Goal: Task Accomplishment & Management: Manage account settings

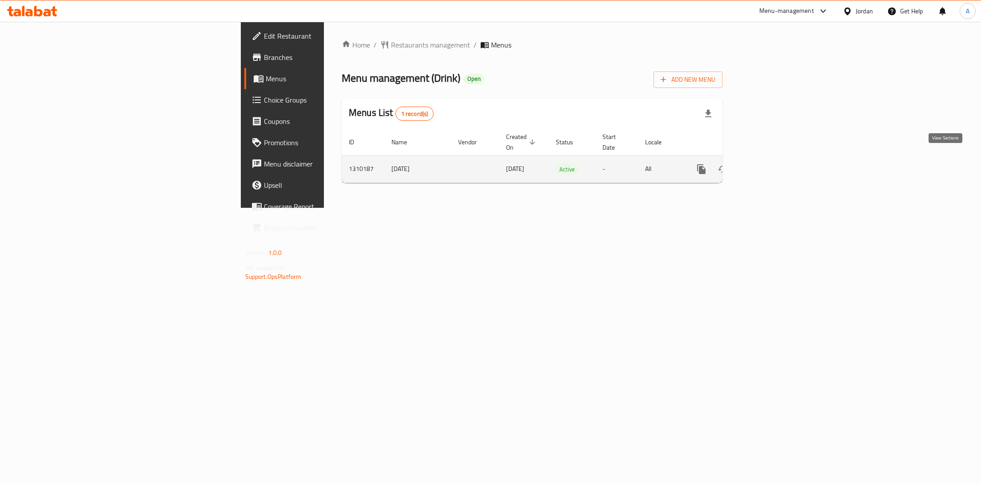
click at [770, 164] on icon "enhanced table" at bounding box center [765, 169] width 11 height 11
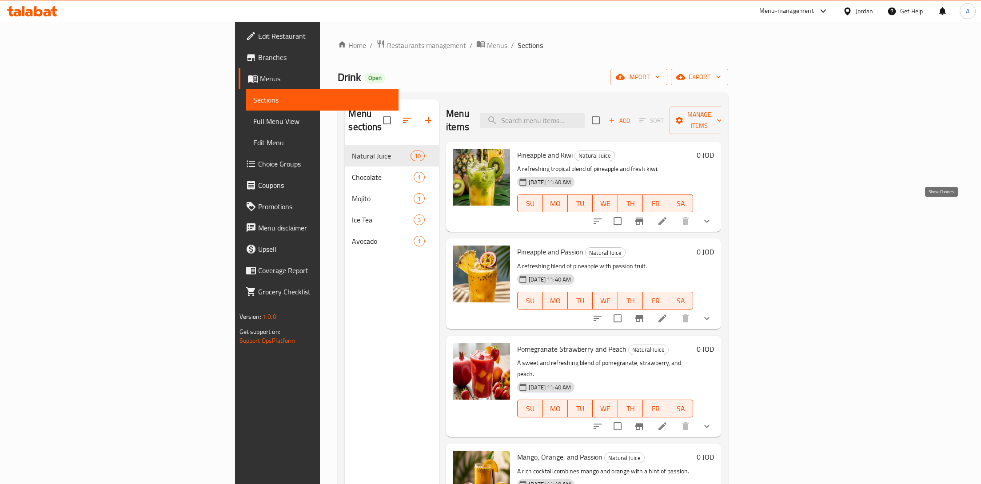
click at [709, 220] on icon "show more" at bounding box center [706, 221] width 5 height 3
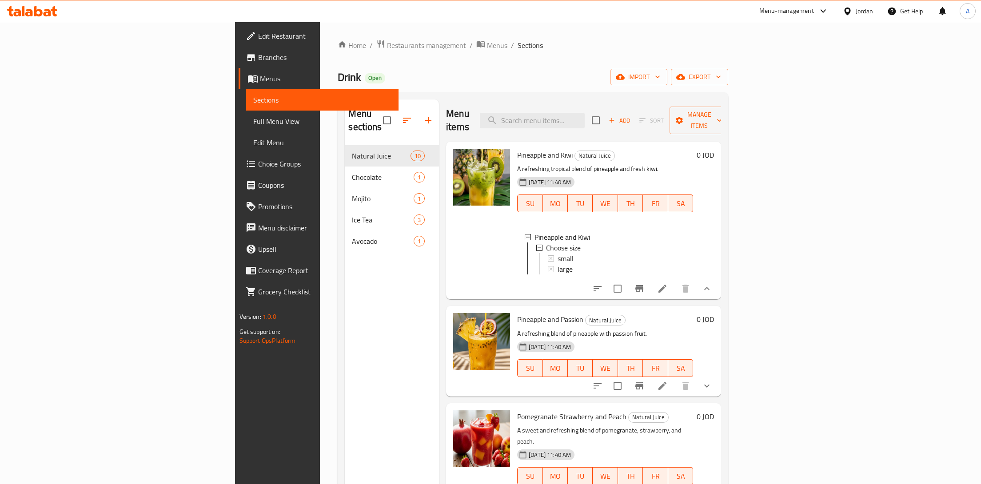
click at [675, 281] on li at bounding box center [662, 289] width 25 height 16
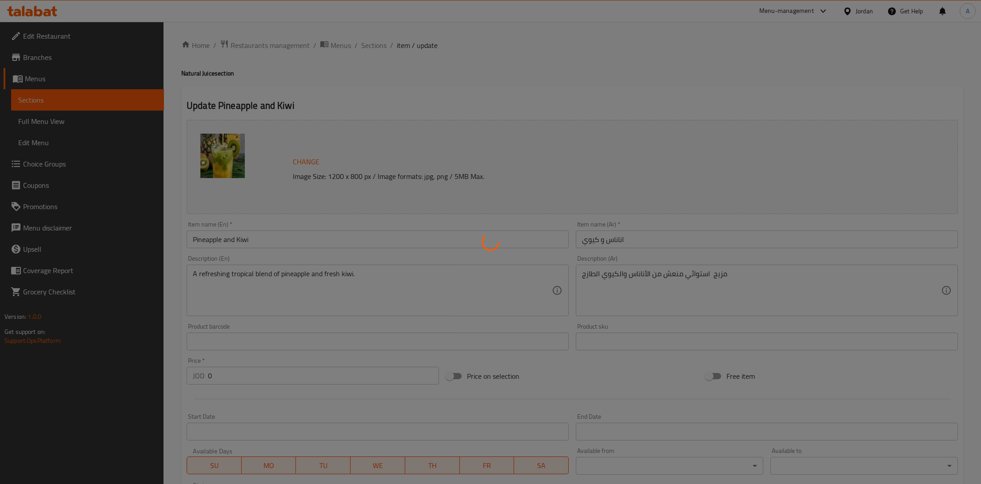
click at [54, 104] on div at bounding box center [490, 242] width 981 height 484
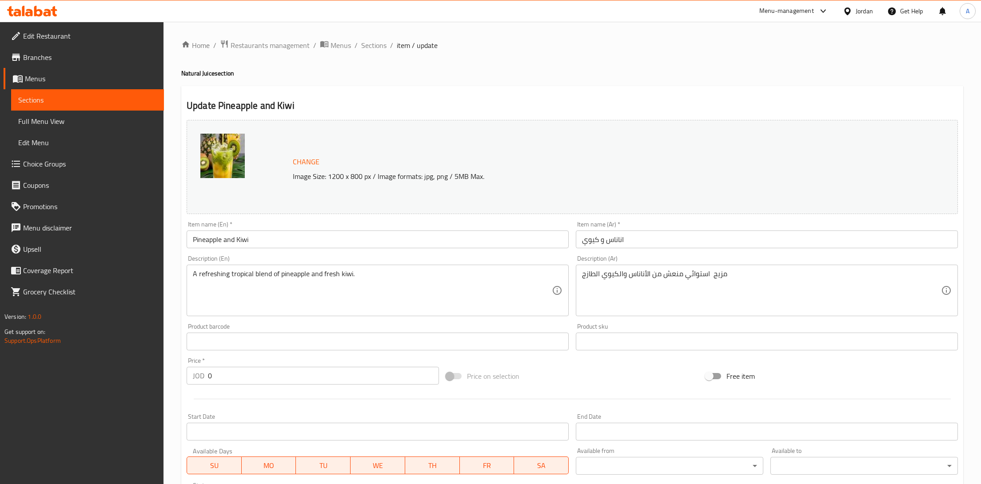
click at [41, 99] on div at bounding box center [490, 242] width 981 height 484
click at [52, 99] on span "Sections" at bounding box center [87, 100] width 139 height 11
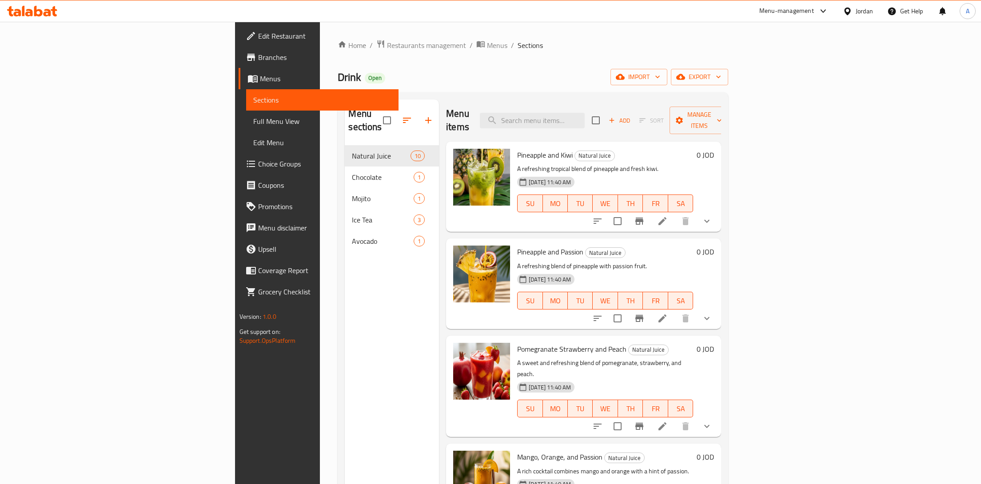
click at [712, 313] on icon "show more" at bounding box center [706, 318] width 11 height 11
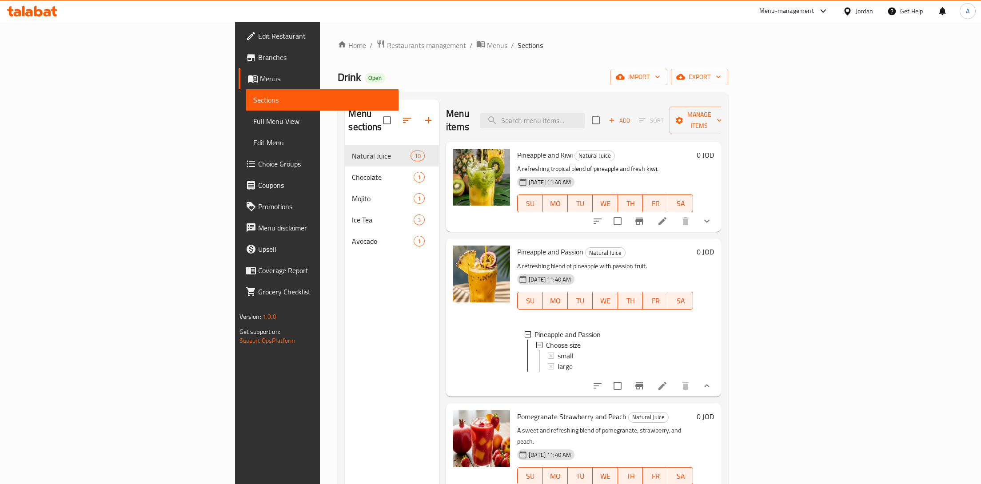
click at [717, 375] on div at bounding box center [652, 385] width 131 height 21
click at [643, 382] on icon "Branch-specific-item" at bounding box center [639, 385] width 8 height 7
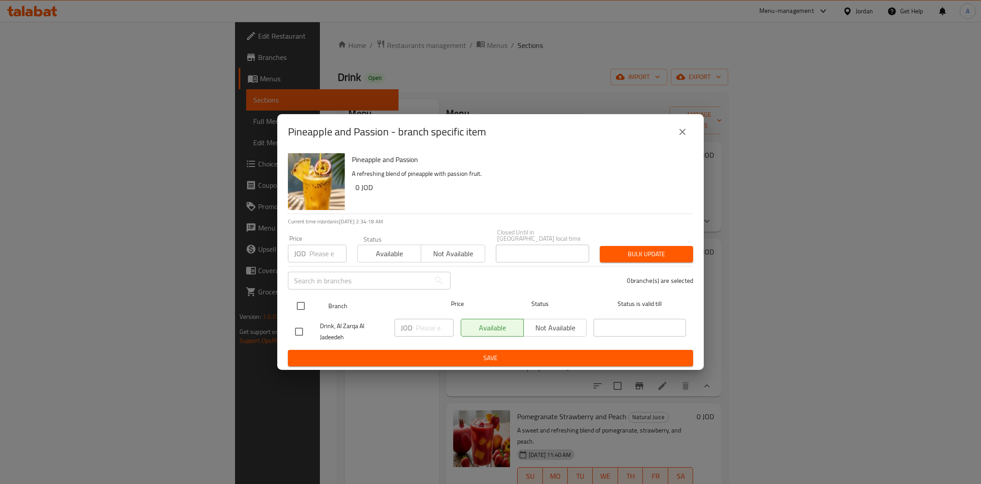
click at [304, 305] on input "checkbox" at bounding box center [300, 306] width 19 height 19
checkbox input "true"
click at [681, 130] on icon "close" at bounding box center [682, 132] width 11 height 11
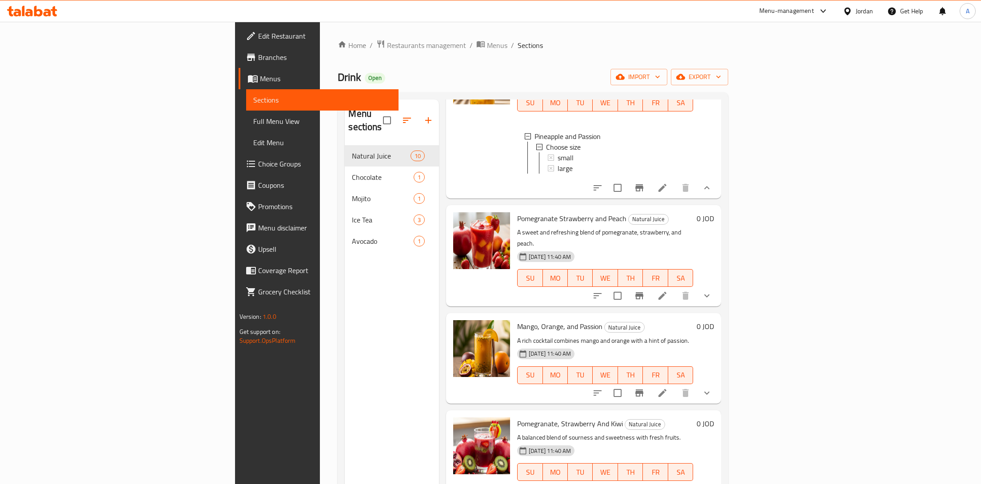
scroll to position [70, 0]
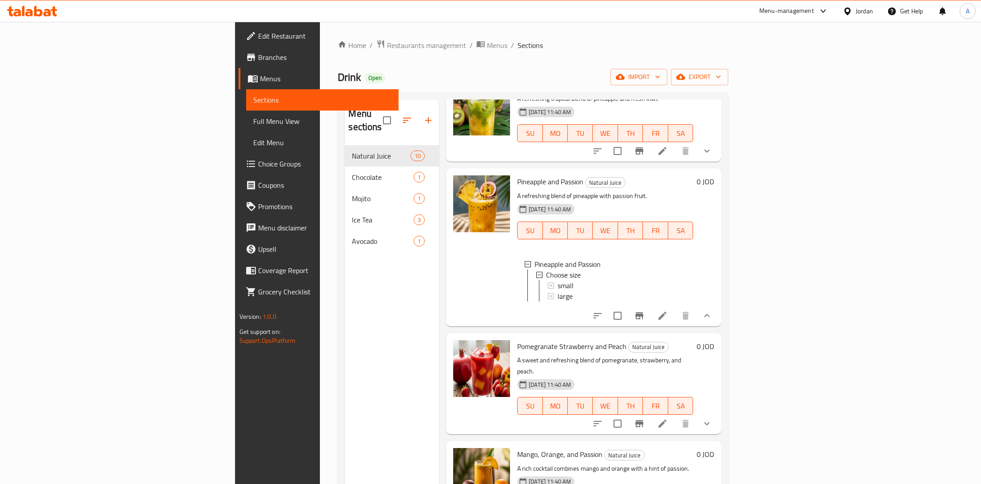
click at [666, 312] on icon at bounding box center [662, 316] width 8 height 8
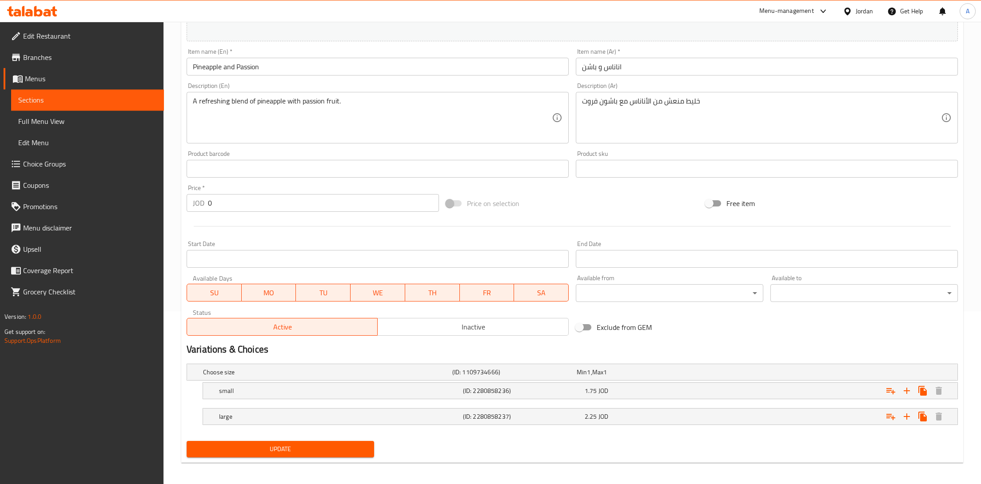
scroll to position [176, 0]
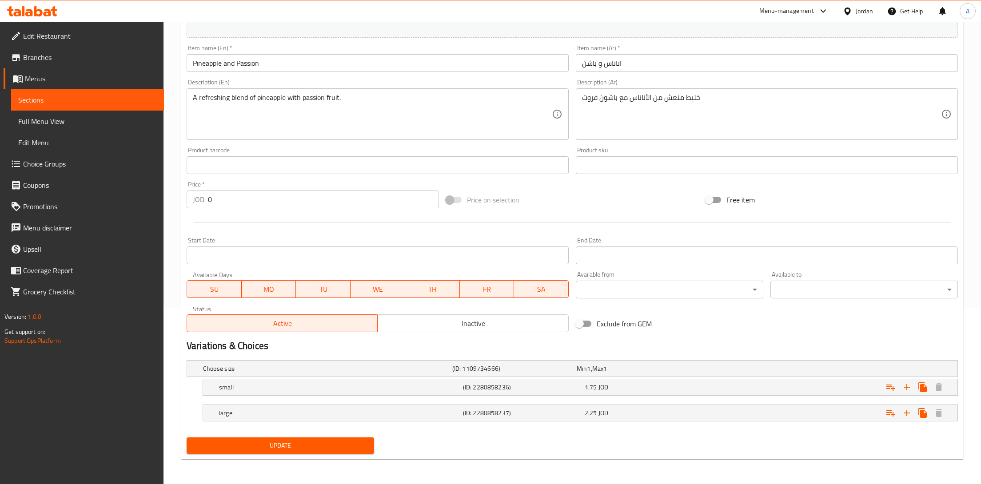
click at [48, 98] on span "Sections" at bounding box center [87, 100] width 139 height 11
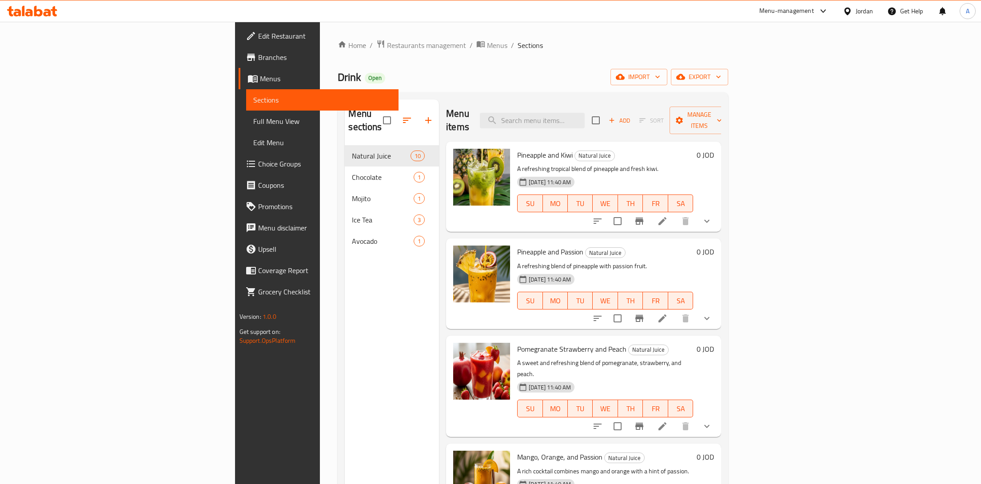
click at [258, 58] on span "Branches" at bounding box center [325, 57] width 134 height 11
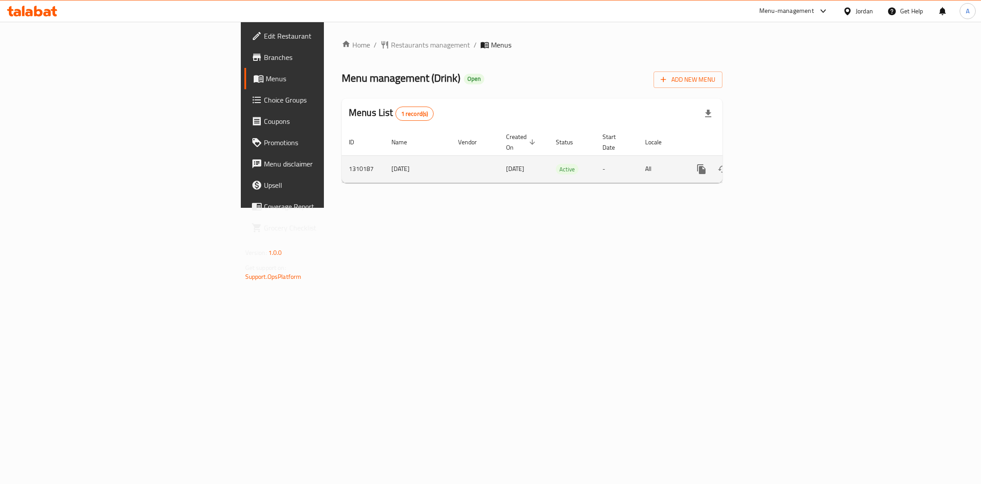
click at [769, 165] on icon "enhanced table" at bounding box center [765, 169] width 8 height 8
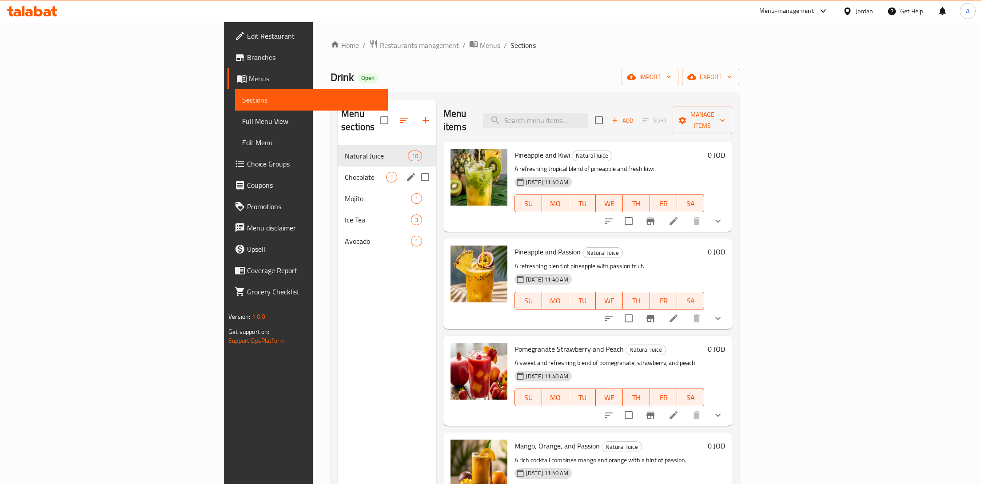
click at [345, 172] on span "Chocolate" at bounding box center [365, 177] width 41 height 11
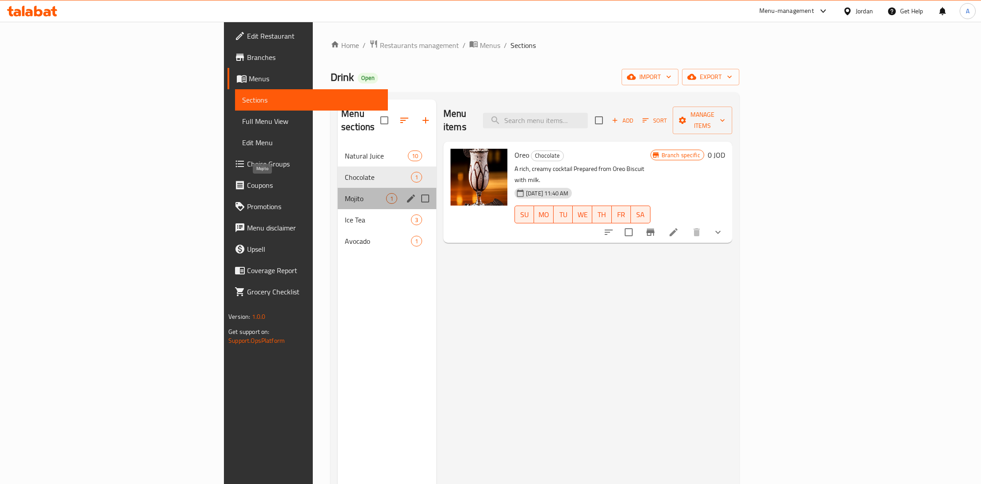
click at [345, 193] on span "Mojito" at bounding box center [365, 198] width 41 height 11
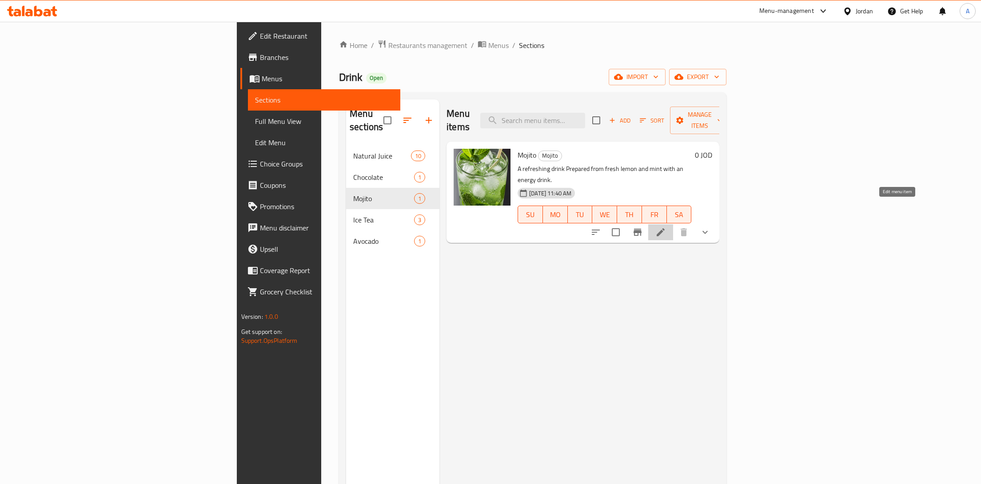
click at [666, 227] on icon at bounding box center [660, 232] width 11 height 11
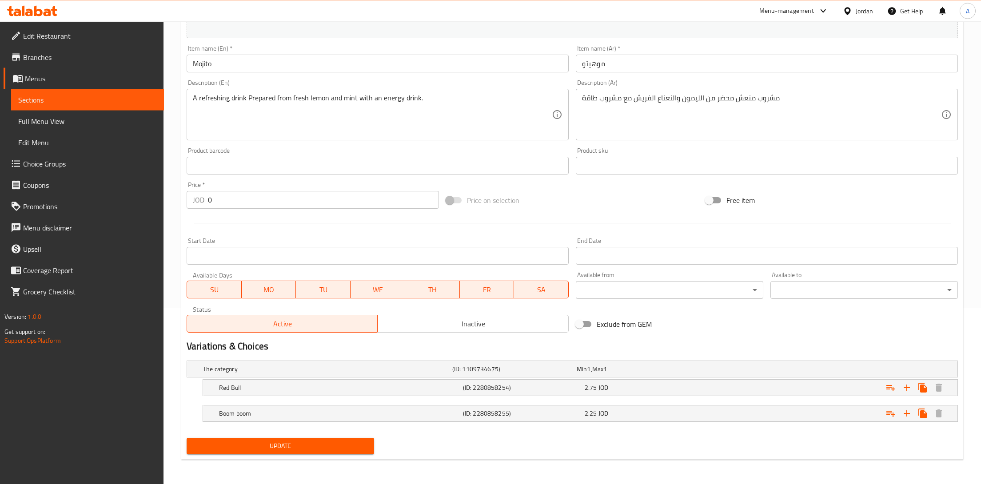
scroll to position [176, 0]
click at [904, 409] on icon "Expand" at bounding box center [906, 413] width 11 height 11
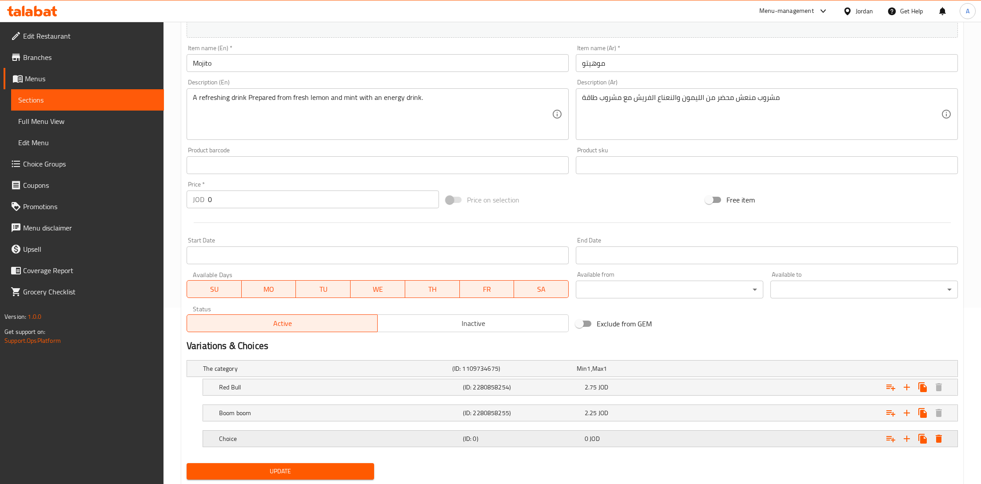
click at [263, 437] on h5 "Choice" at bounding box center [339, 438] width 240 height 9
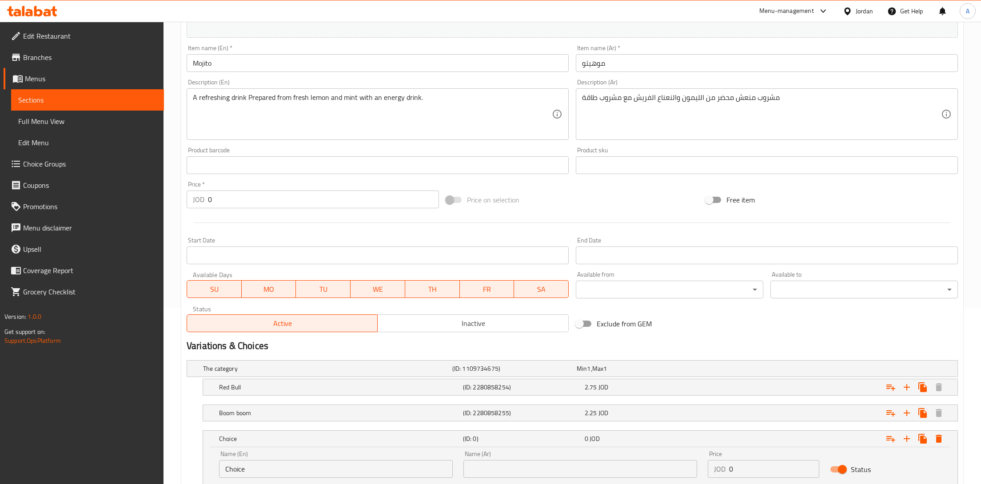
click at [258, 471] on input "Choice" at bounding box center [336, 469] width 234 height 18
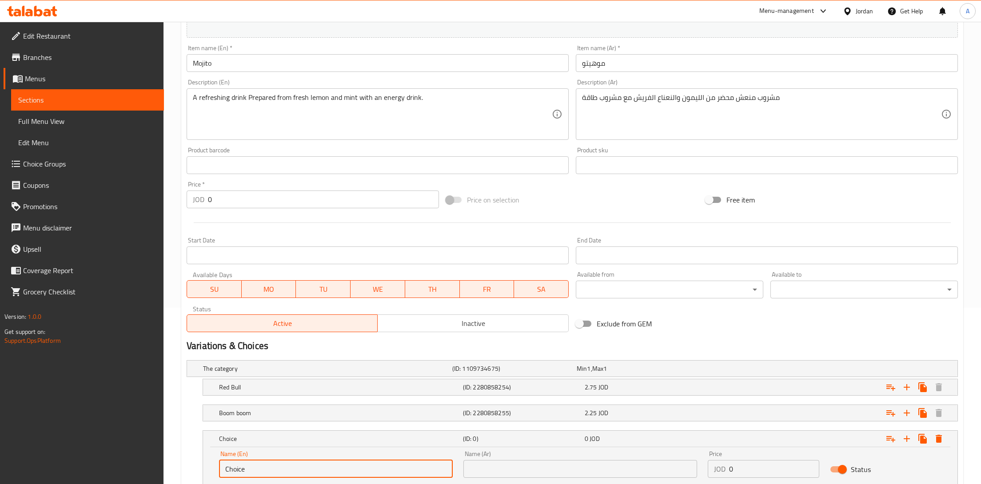
click at [258, 471] on input "Choice" at bounding box center [336, 469] width 234 height 18
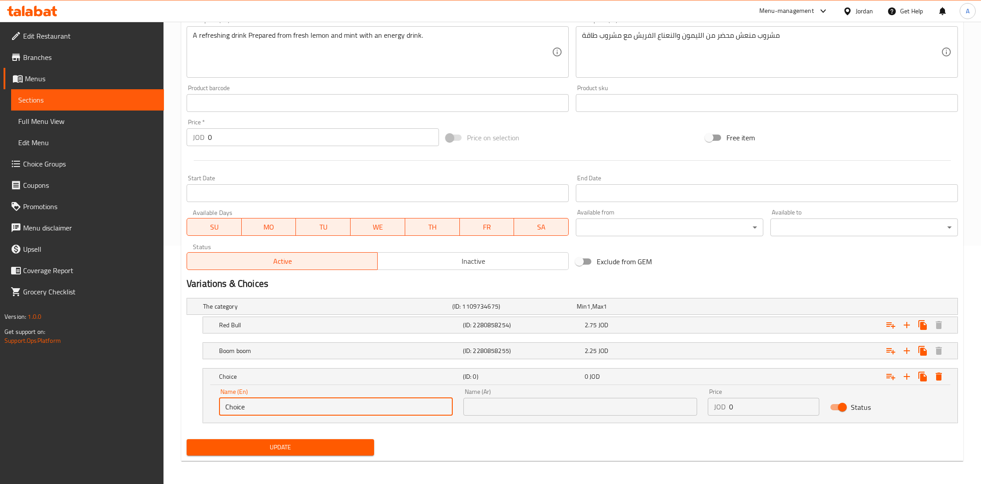
scroll to position [240, 0]
type input "‘"
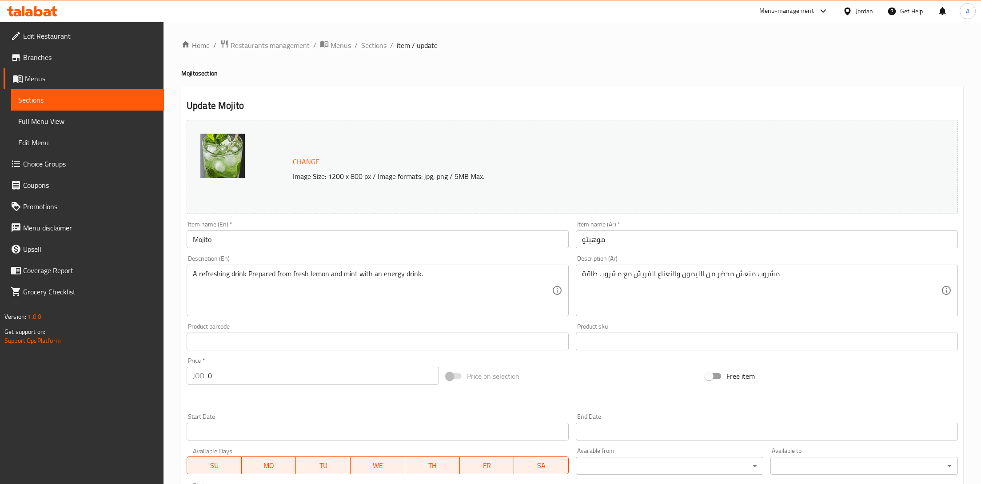
scroll to position [168, 0]
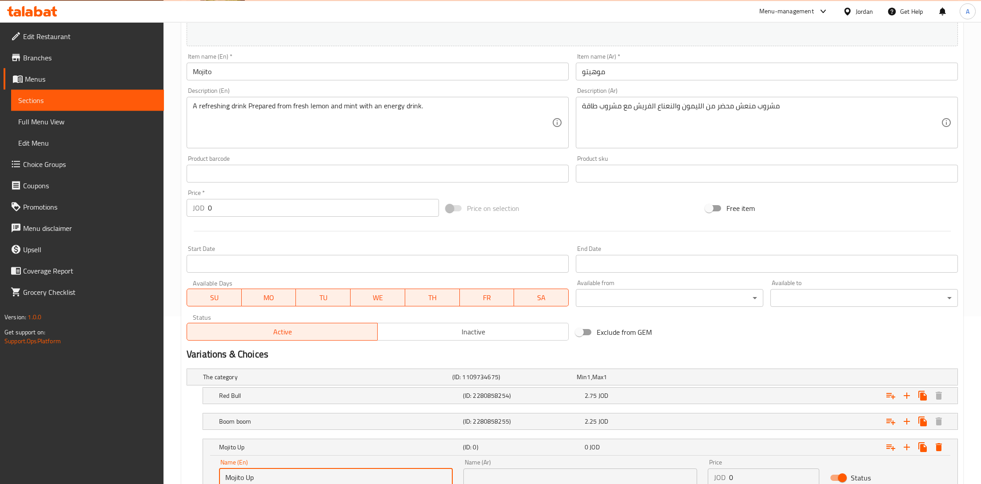
type input "Mojito Up"
type input "و"
type input "موهيتو أب"
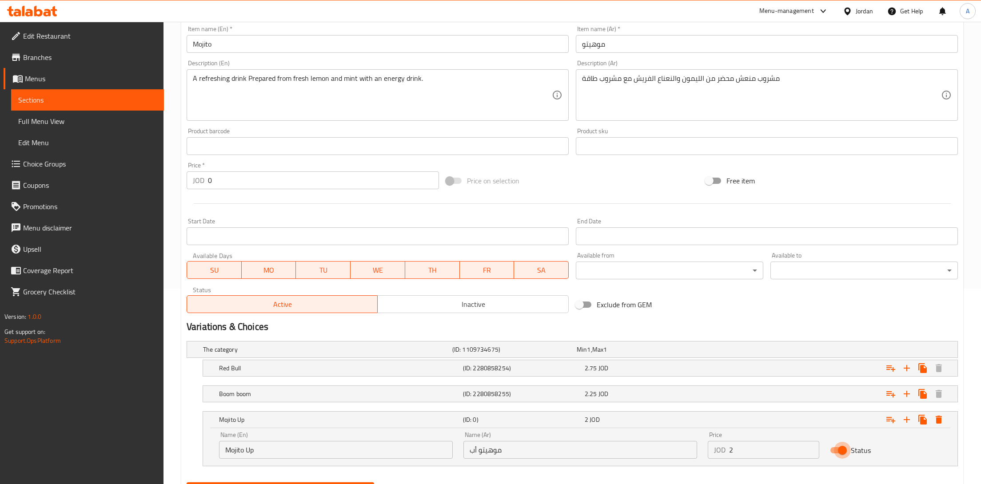
scroll to position [214, 0]
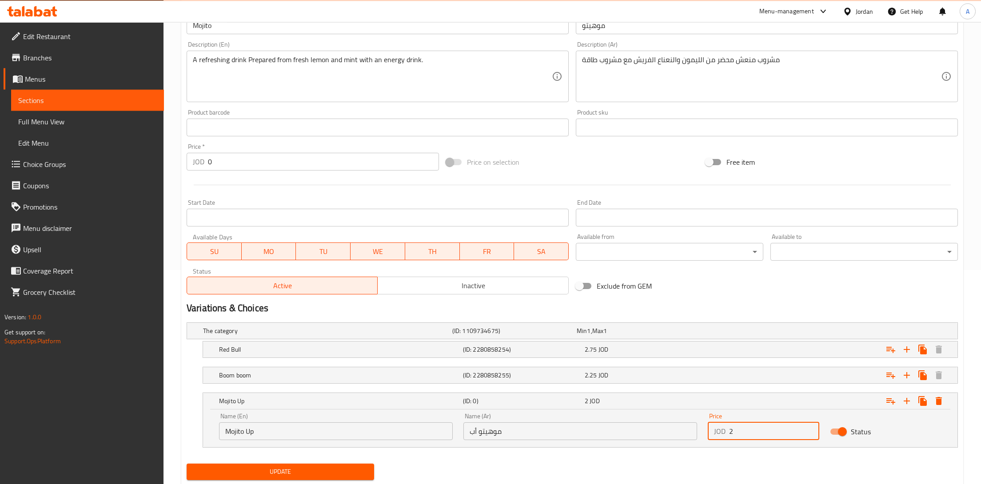
click at [754, 427] on input "2" at bounding box center [774, 431] width 90 height 18
type input "2.00"
click at [912, 403] on button "Expand" at bounding box center [906, 401] width 16 height 16
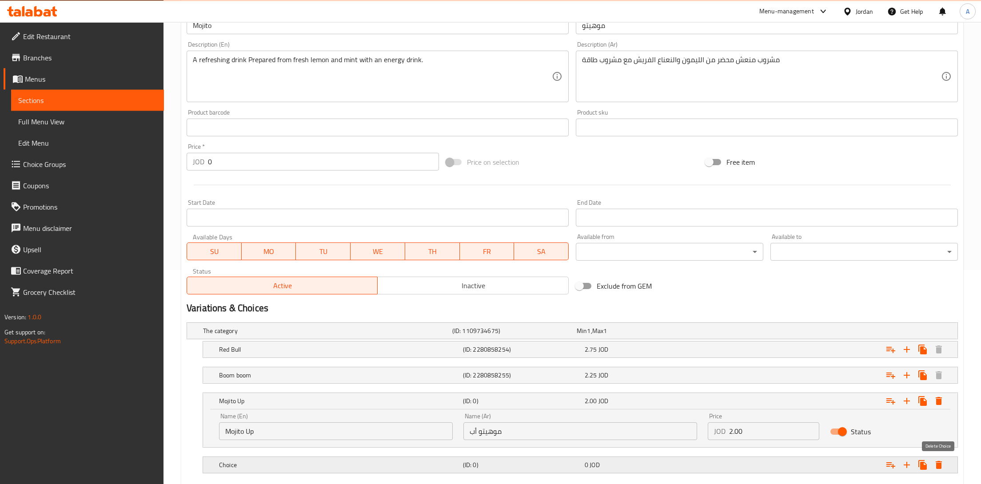
click at [942, 462] on icon "Expand" at bounding box center [938, 464] width 11 height 11
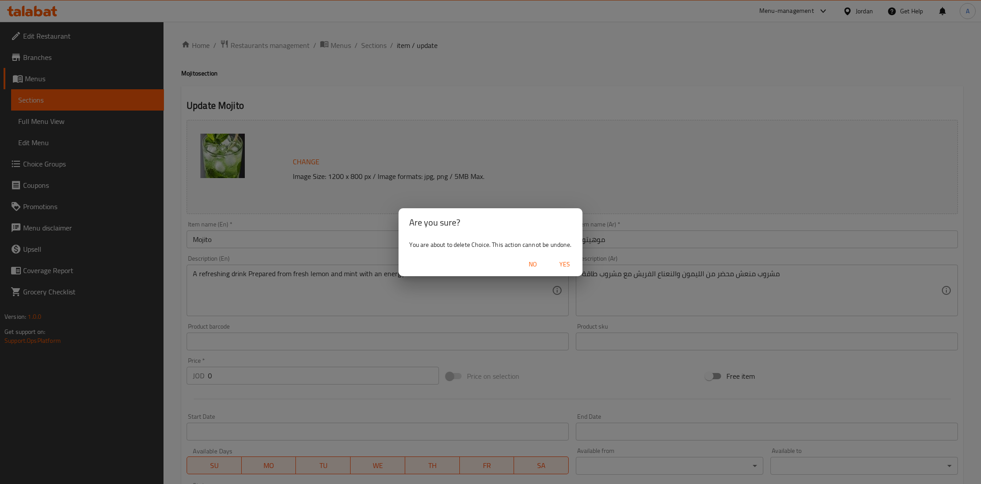
click at [561, 260] on span "Yes" at bounding box center [564, 264] width 21 height 11
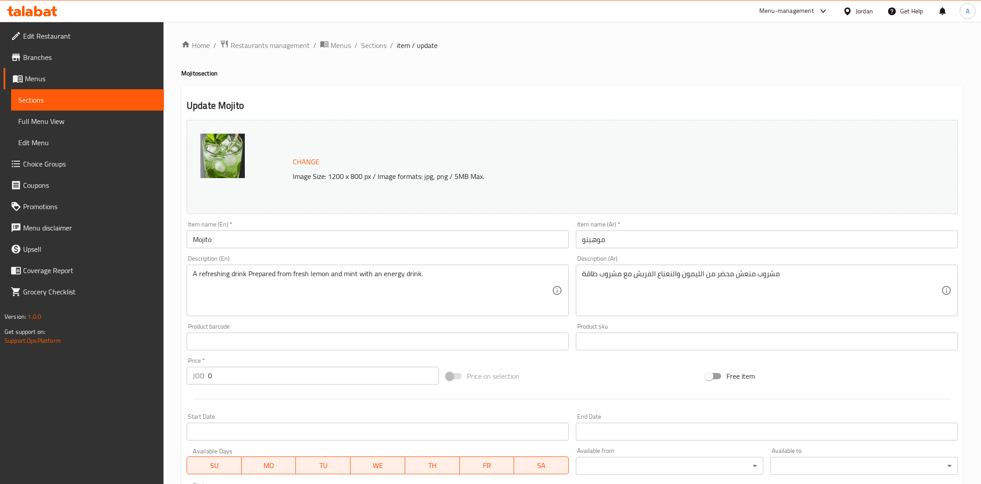
scroll to position [240, 0]
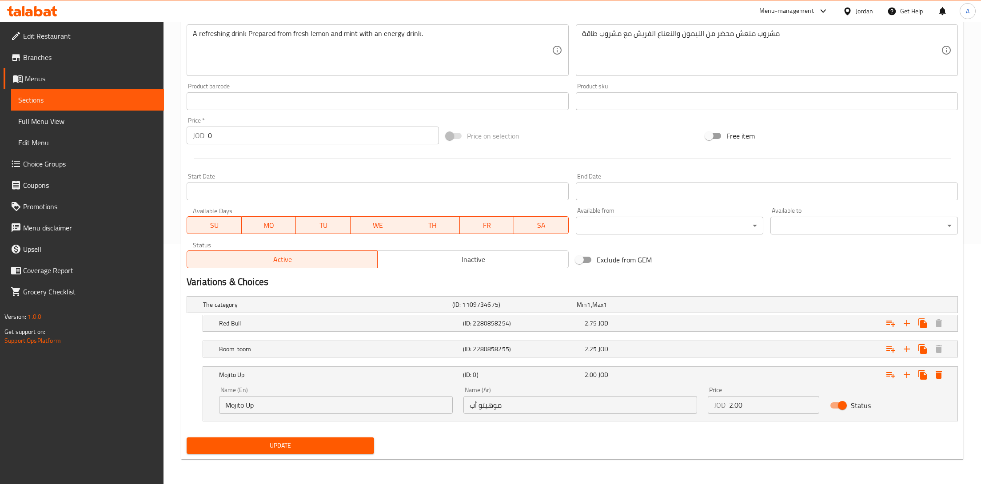
click at [893, 398] on div "Status" at bounding box center [885, 406] width 122 height 28
click at [891, 373] on icon "Expand" at bounding box center [890, 375] width 9 height 6
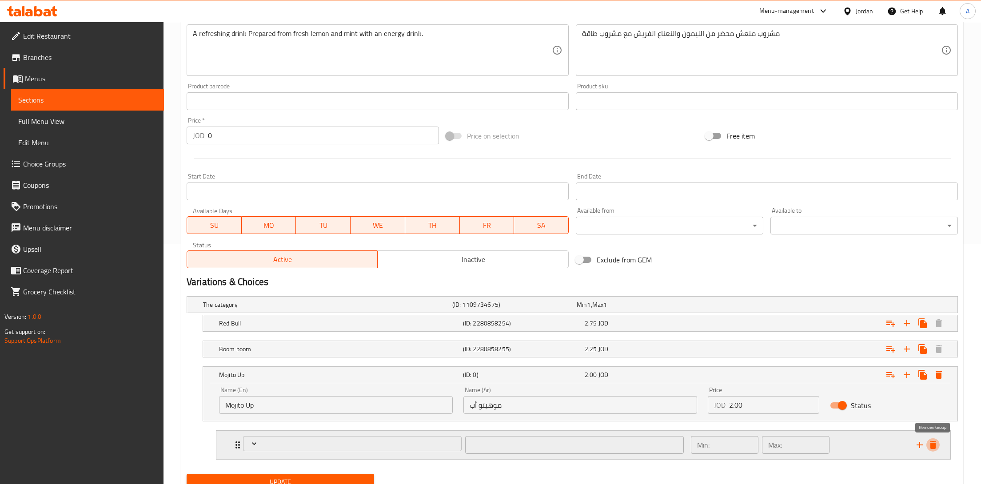
click at [933, 442] on icon "delete" at bounding box center [932, 445] width 6 height 8
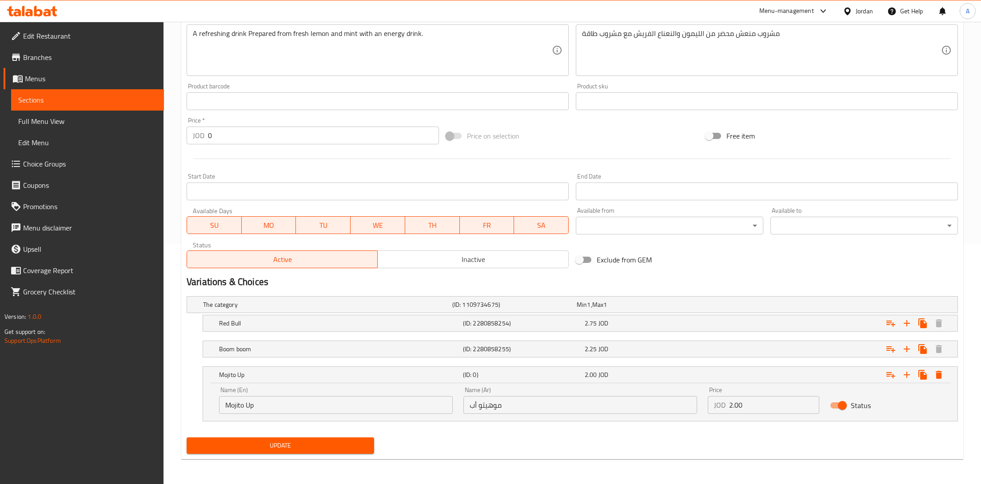
click at [331, 443] on span "Update" at bounding box center [280, 445] width 173 height 11
click at [94, 96] on span "Sections" at bounding box center [87, 100] width 139 height 11
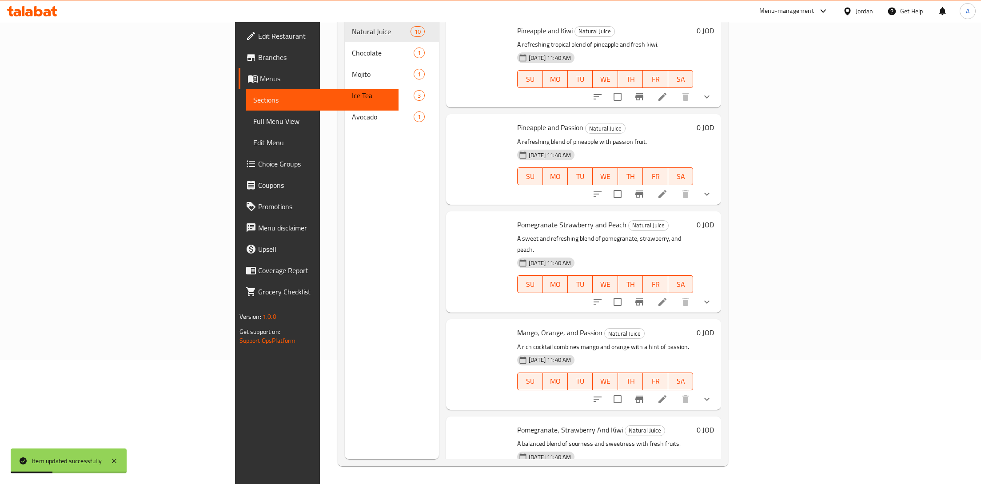
scroll to position [124, 0]
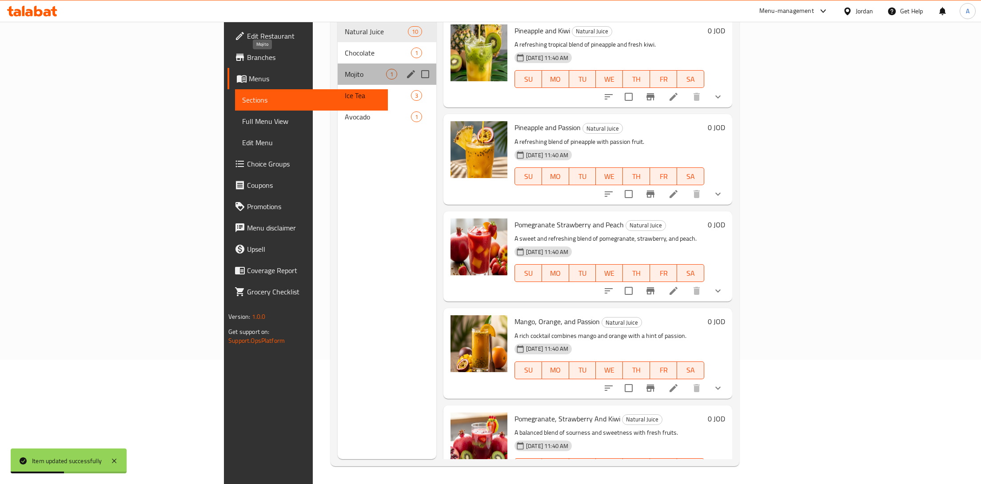
click at [345, 69] on span "Mojito" at bounding box center [365, 74] width 41 height 11
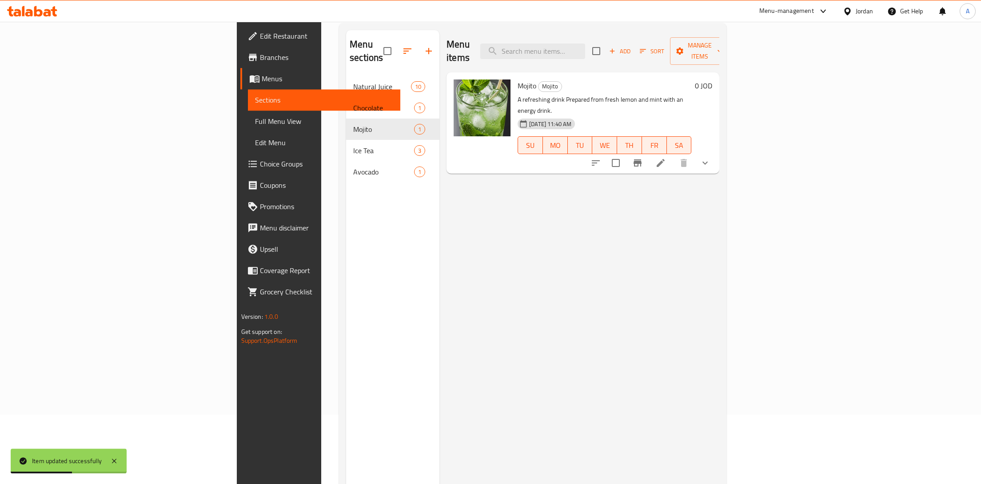
scroll to position [32, 0]
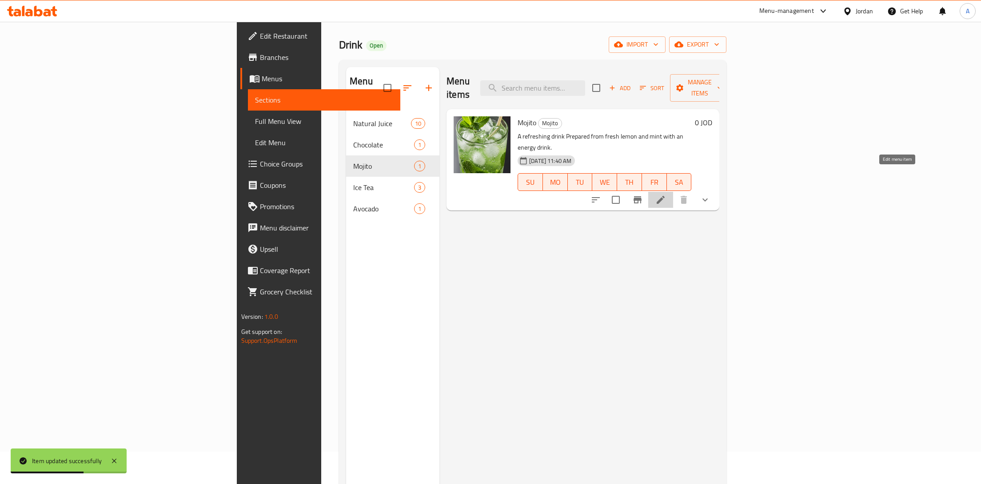
click at [666, 195] on icon at bounding box center [660, 200] width 11 height 11
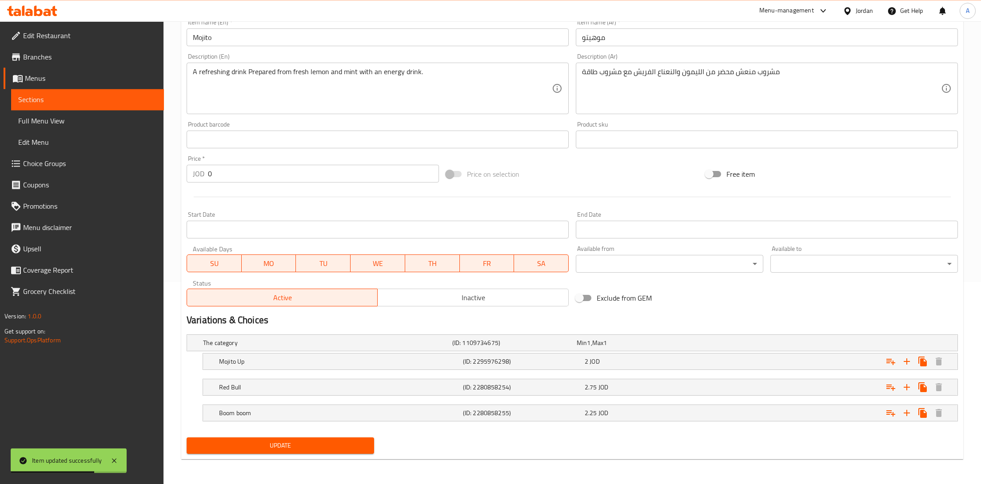
scroll to position [203, 0]
click at [643, 413] on div "2.25 JOD" at bounding box center [643, 413] width 118 height 9
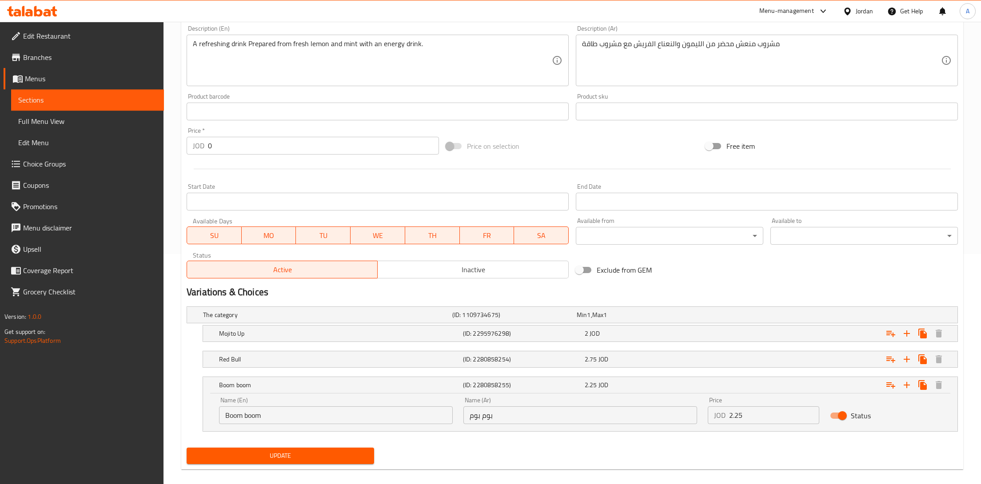
scroll to position [240, 0]
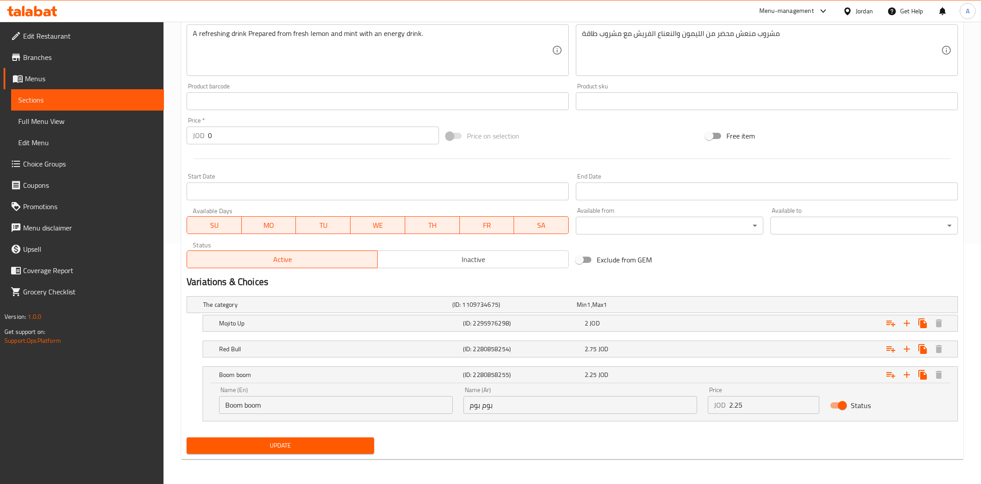
click at [32, 171] on link "Choice Groups" at bounding box center [84, 163] width 160 height 21
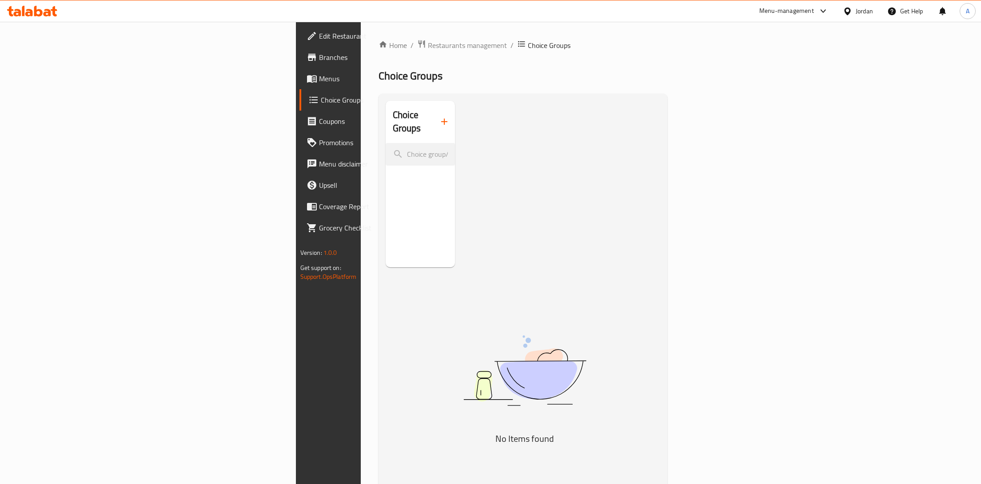
click at [385, 123] on div "Choice Groups" at bounding box center [420, 122] width 70 height 42
click at [319, 79] on span "Menus" at bounding box center [386, 78] width 134 height 11
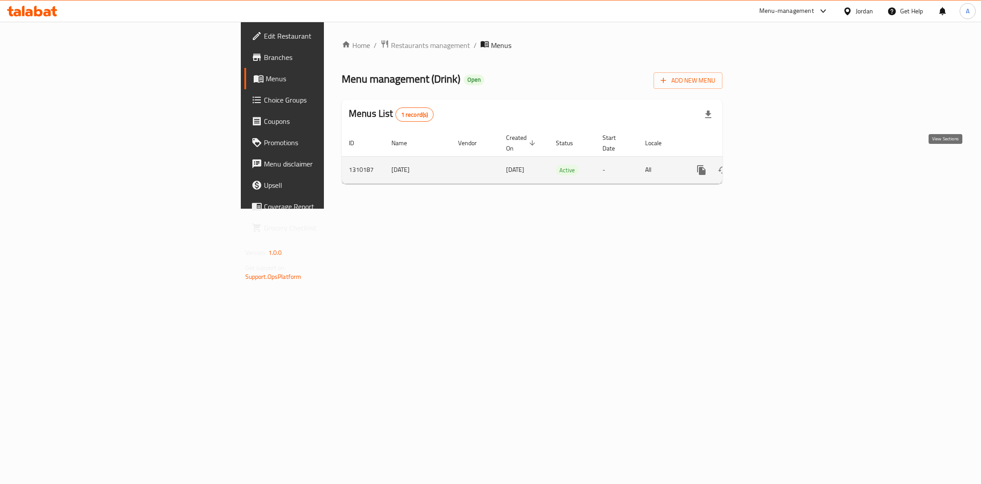
click at [770, 165] on icon "enhanced table" at bounding box center [765, 170] width 11 height 11
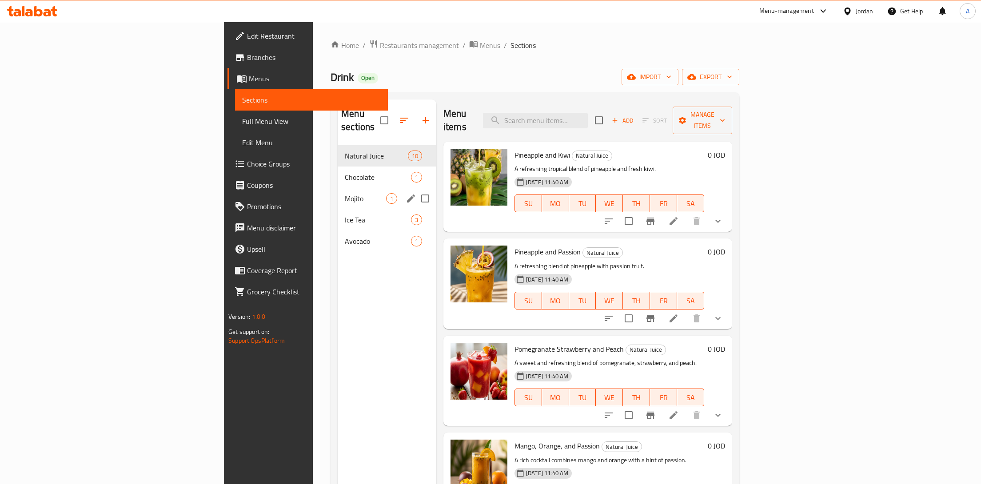
click at [338, 188] on div "Mojito 1" at bounding box center [387, 198] width 99 height 21
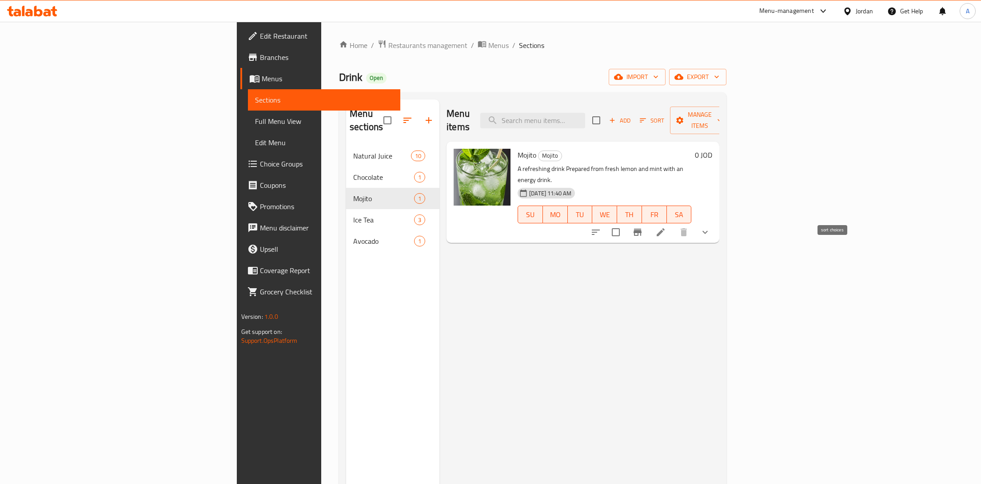
click at [601, 227] on icon "sort-choices" at bounding box center [595, 232] width 11 height 11
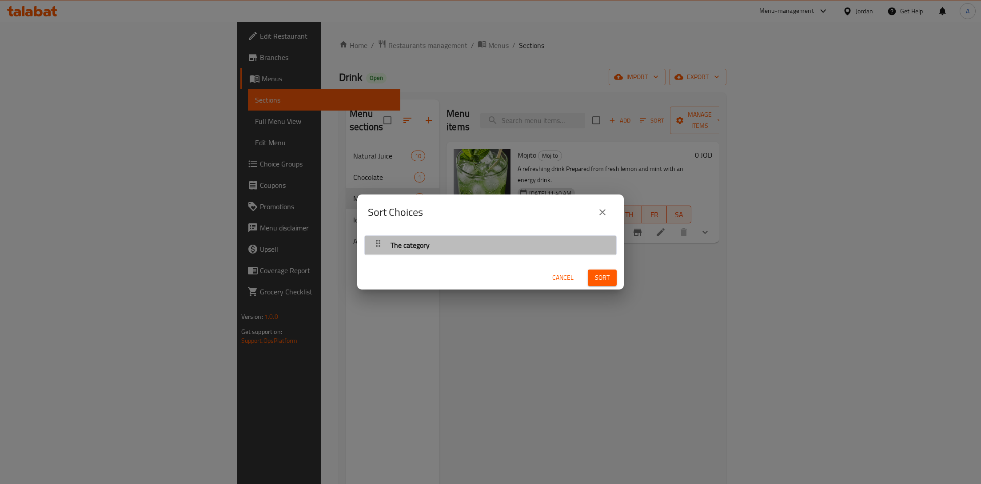
click at [432, 242] on div "The category" at bounding box center [410, 244] width 46 height 21
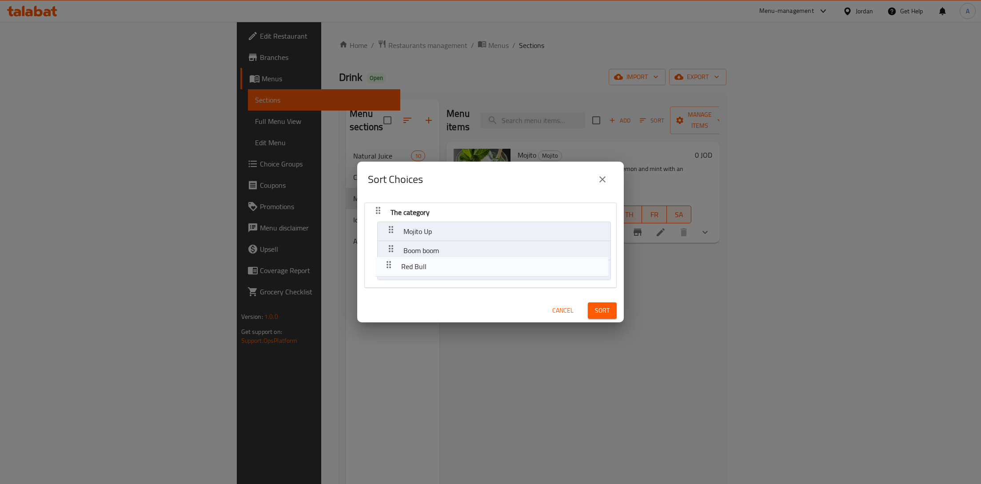
drag, startPoint x: 390, startPoint y: 248, endPoint x: 388, endPoint y: 266, distance: 18.8
click at [388, 266] on nav "The category Mojito Up Red Bull Boom boom" at bounding box center [490, 245] width 252 height 85
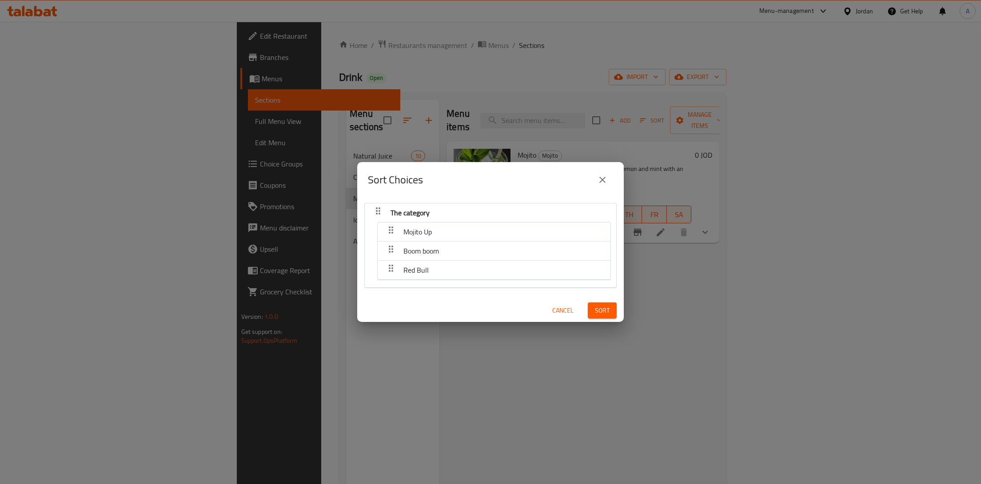
click at [603, 311] on span "Sort" at bounding box center [602, 310] width 15 height 11
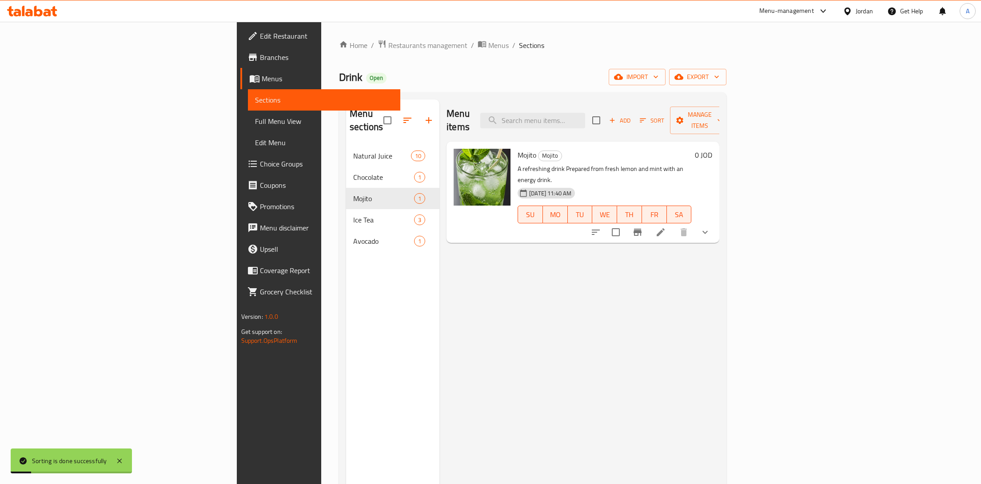
click at [710, 227] on icon "show more" at bounding box center [704, 232] width 11 height 11
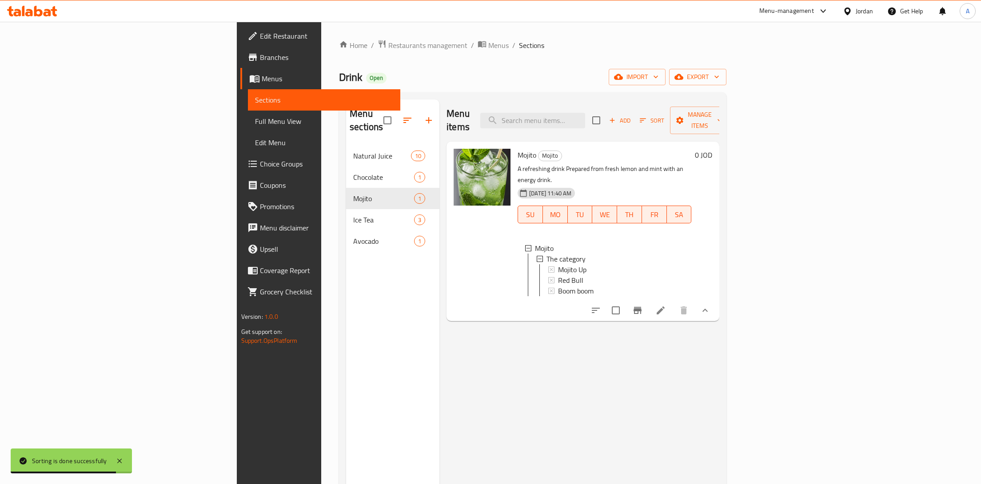
click at [673, 302] on li at bounding box center [660, 310] width 25 height 16
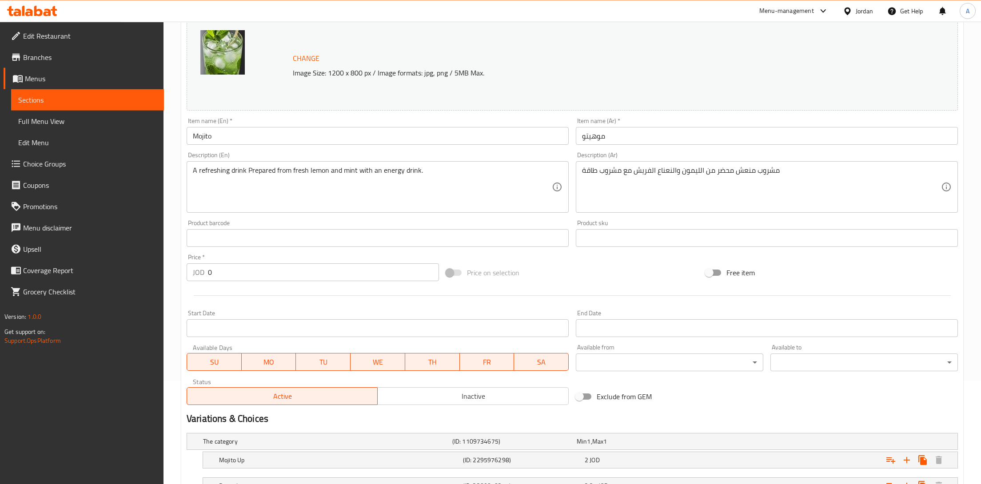
scroll to position [203, 0]
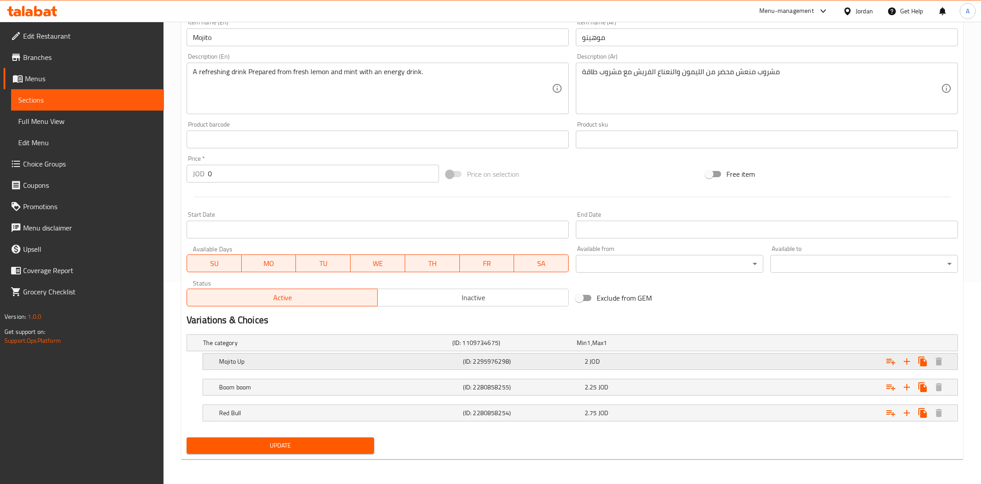
click at [631, 358] on div "2 JOD" at bounding box center [643, 361] width 118 height 9
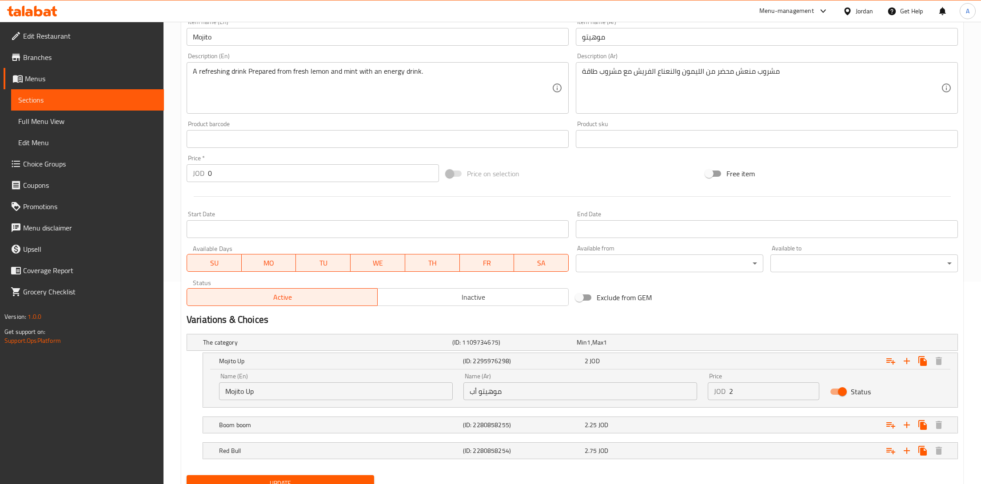
click at [769, 396] on input "2" at bounding box center [774, 391] width 90 height 18
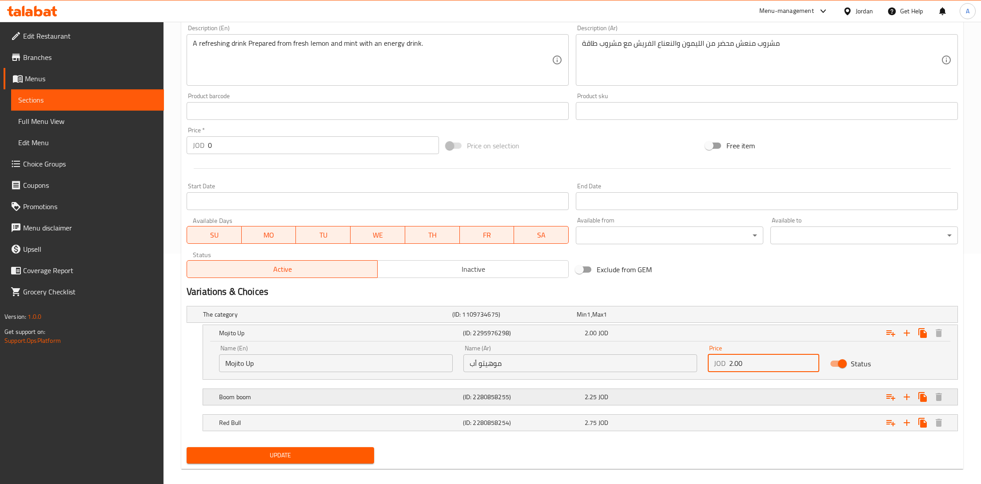
scroll to position [240, 0]
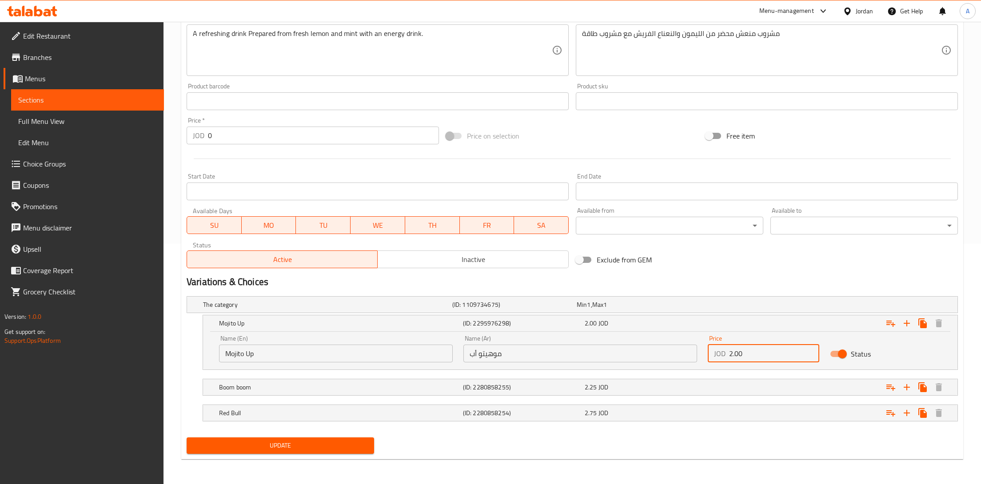
type input "2.00"
click at [341, 442] on span "Update" at bounding box center [280, 445] width 173 height 11
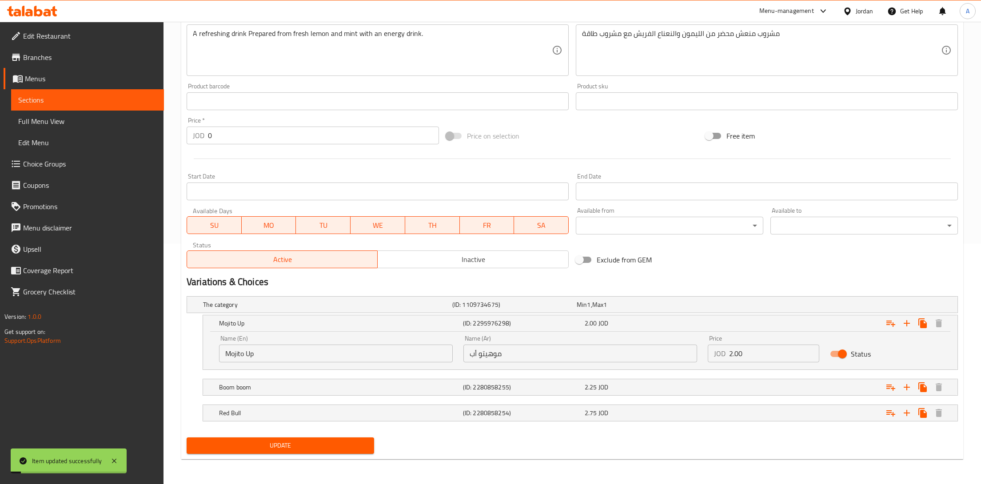
click at [79, 102] on span "Sections" at bounding box center [87, 100] width 139 height 11
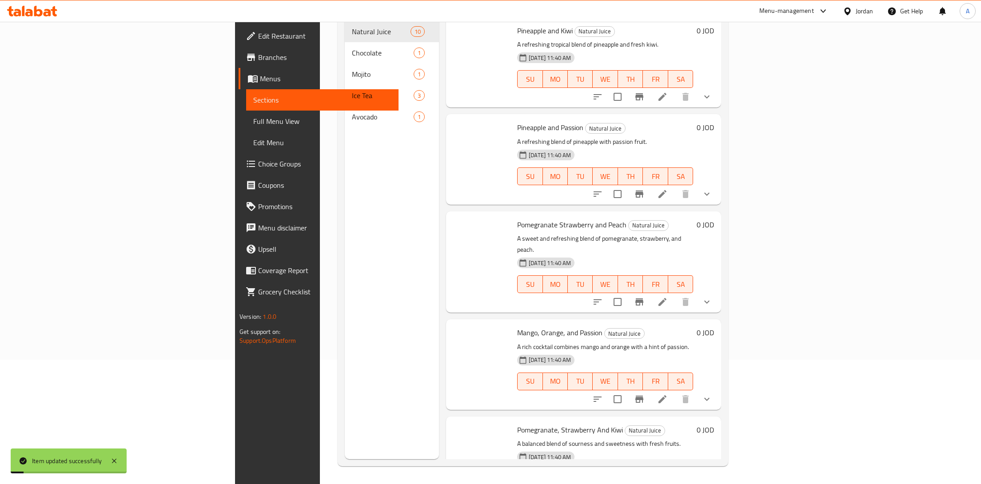
scroll to position [124, 0]
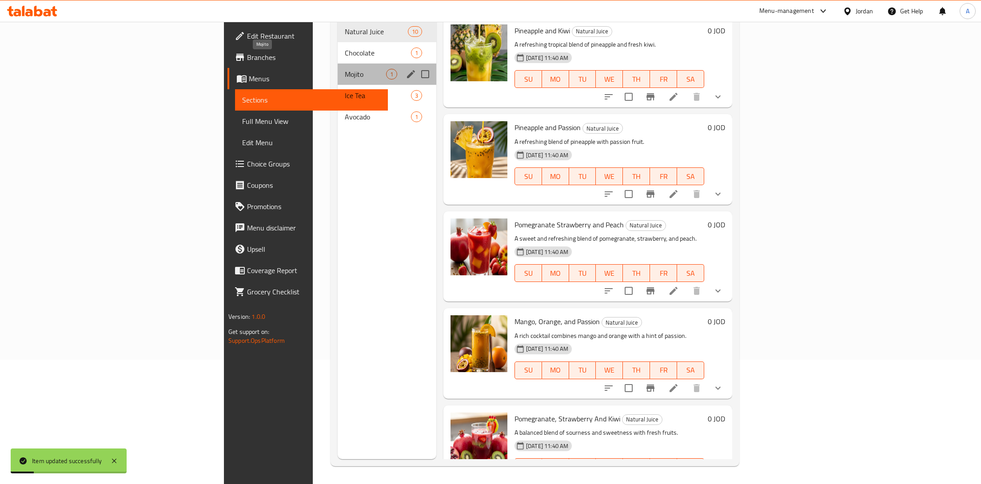
click at [345, 69] on span "Mojito" at bounding box center [365, 74] width 41 height 11
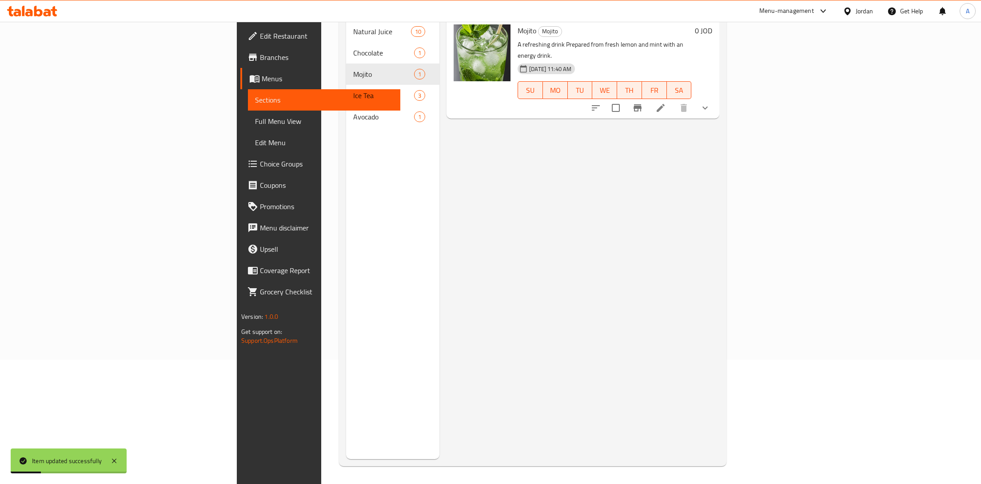
scroll to position [79, 0]
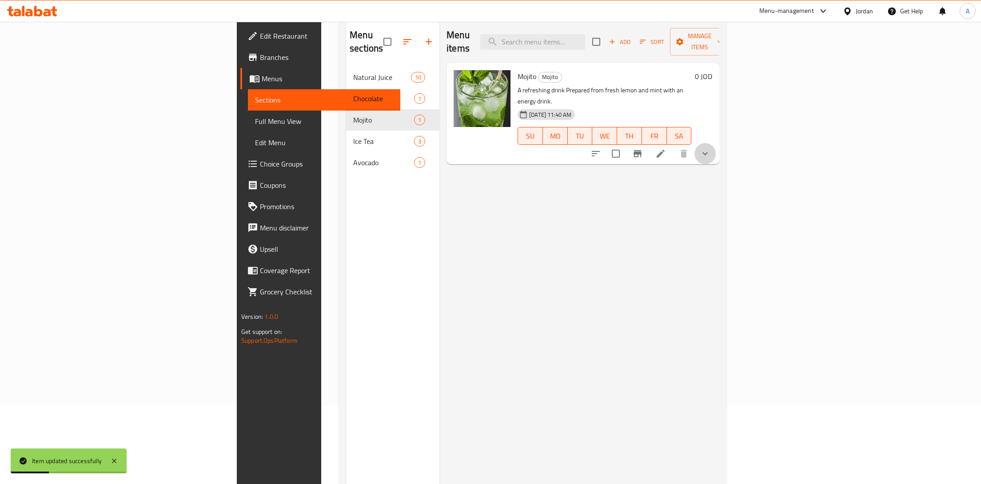
click at [715, 143] on button "show more" at bounding box center [704, 153] width 21 height 21
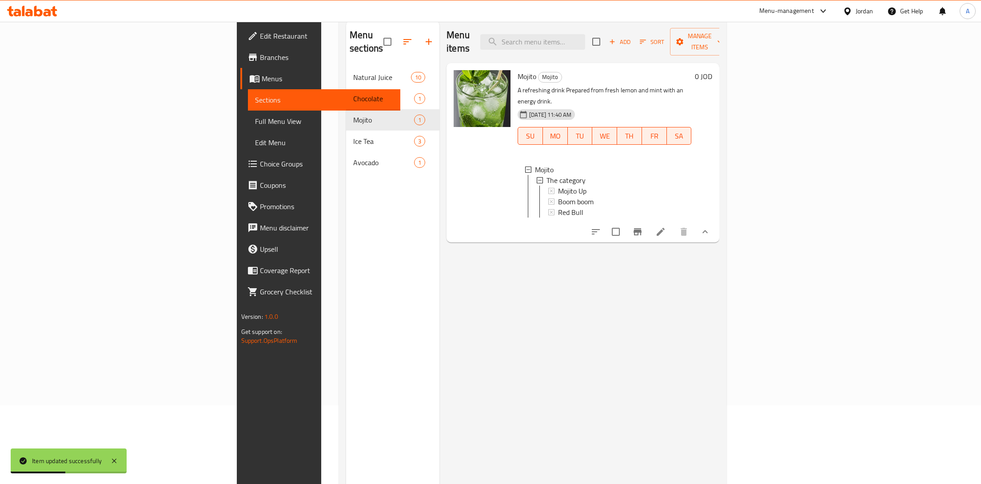
click at [664, 228] on icon at bounding box center [660, 232] width 8 height 8
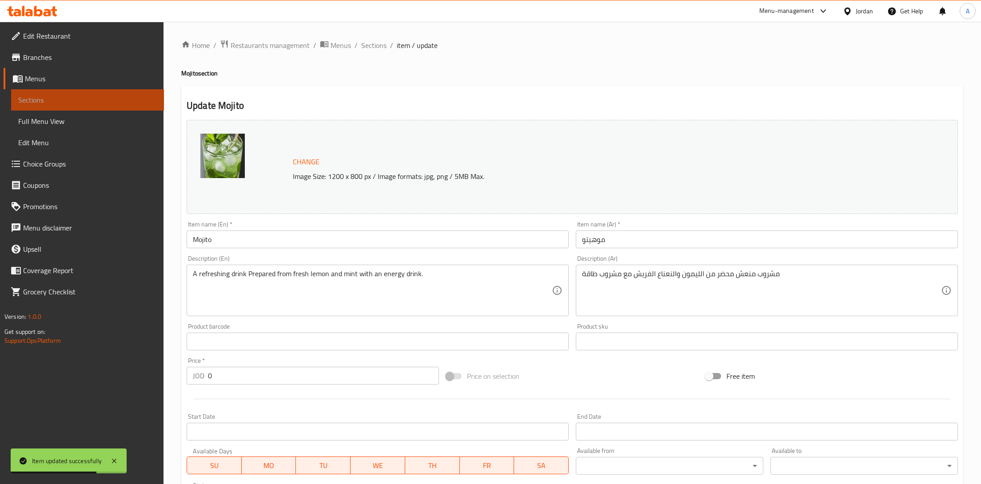
click at [74, 92] on link "Sections" at bounding box center [87, 99] width 153 height 21
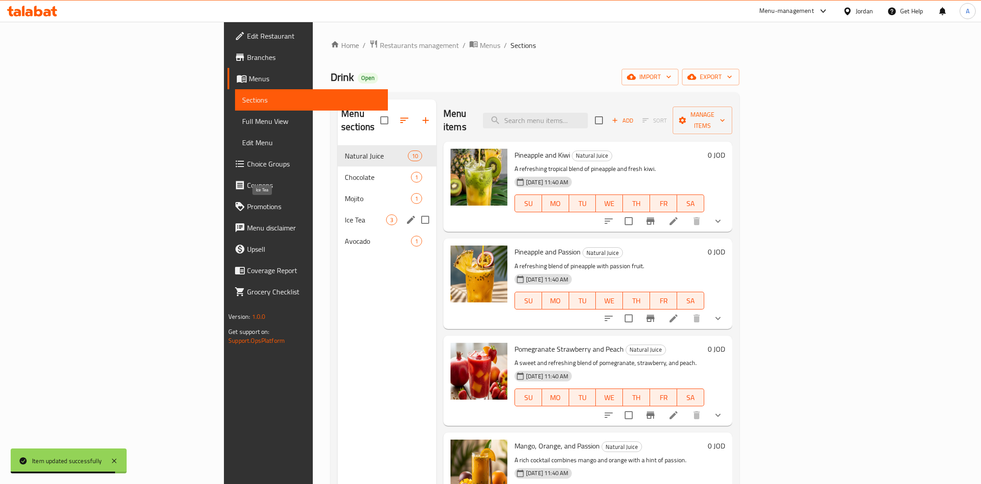
click at [345, 214] on span "Ice Tea" at bounding box center [365, 219] width 41 height 11
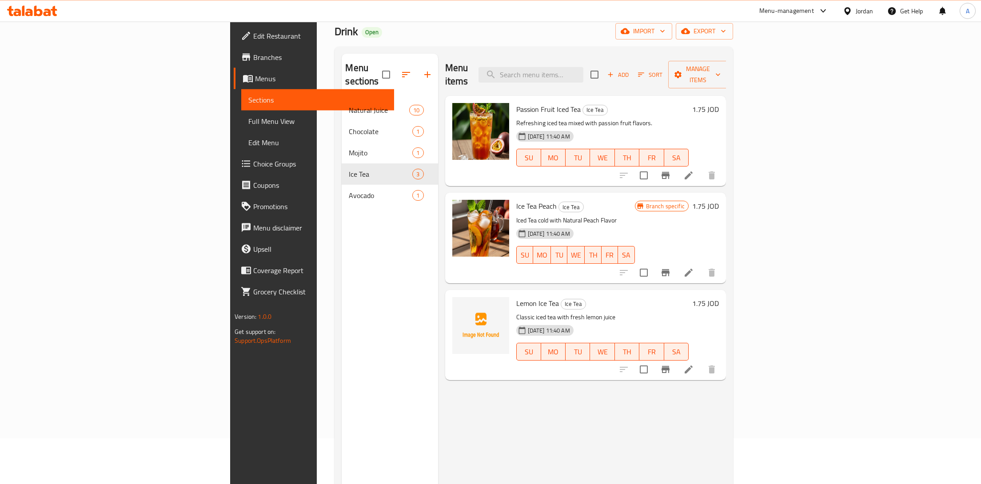
scroll to position [46, 0]
click at [516, 297] on span "Lemon Ice Tea" at bounding box center [537, 303] width 43 height 13
copy h6 "Lemon Ice Tea"
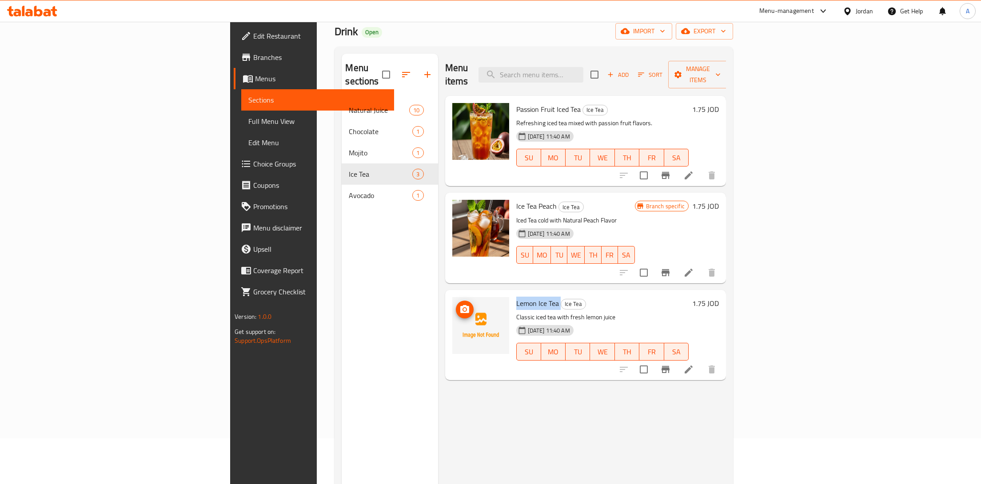
click at [452, 331] on img at bounding box center [480, 325] width 57 height 57
click at [452, 297] on img at bounding box center [480, 325] width 57 height 57
click at [460, 305] on icon "upload picture" at bounding box center [464, 309] width 9 height 8
click at [452, 305] on img at bounding box center [480, 325] width 57 height 57
click at [452, 297] on img at bounding box center [480, 325] width 57 height 57
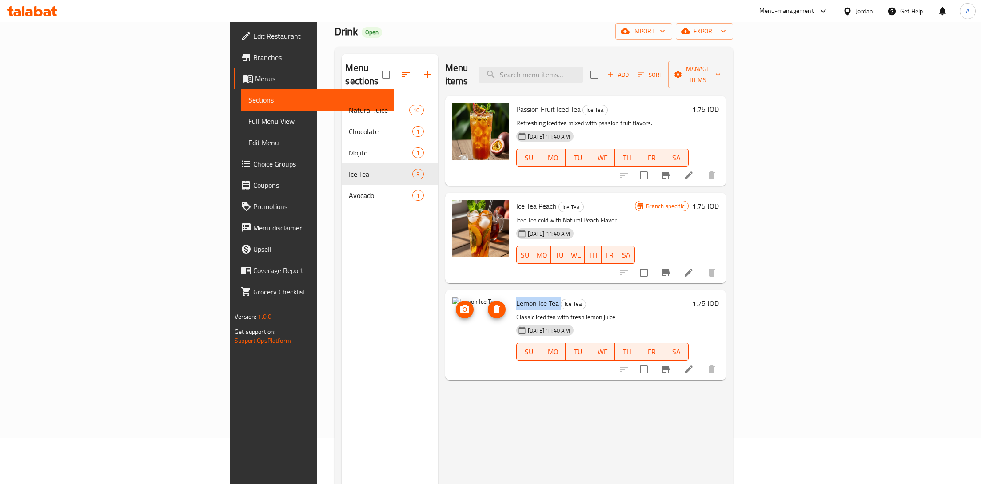
click at [456, 304] on span "upload picture" at bounding box center [465, 309] width 18 height 11
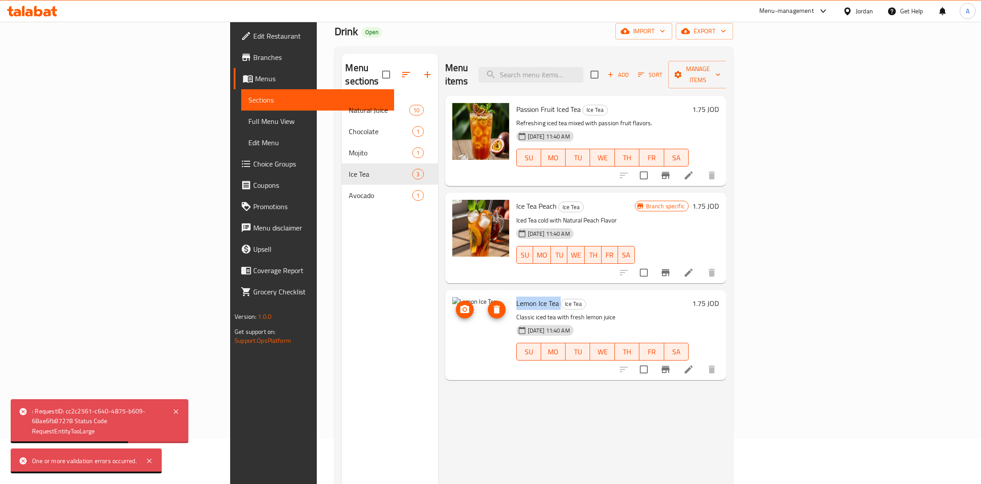
click at [493, 306] on icon "delete image" at bounding box center [496, 310] width 6 height 8
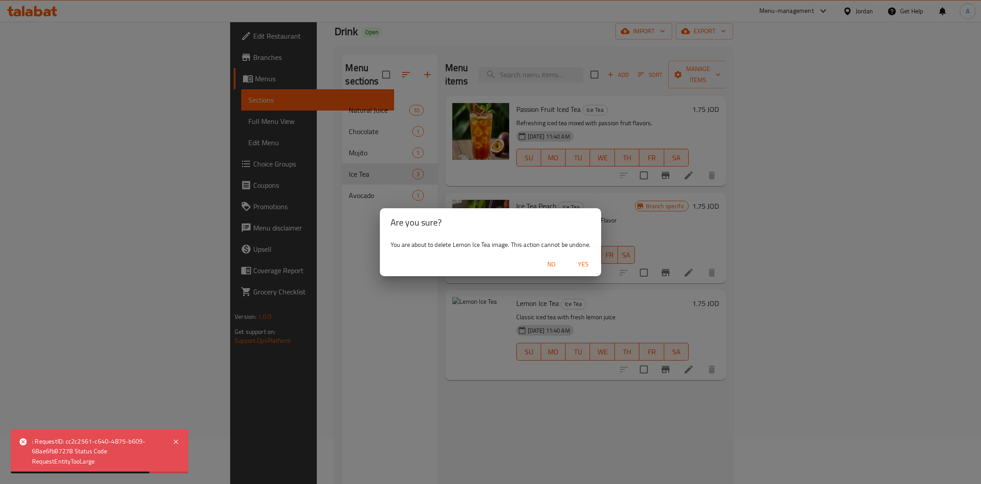
click at [582, 265] on span "Yes" at bounding box center [582, 264] width 21 height 11
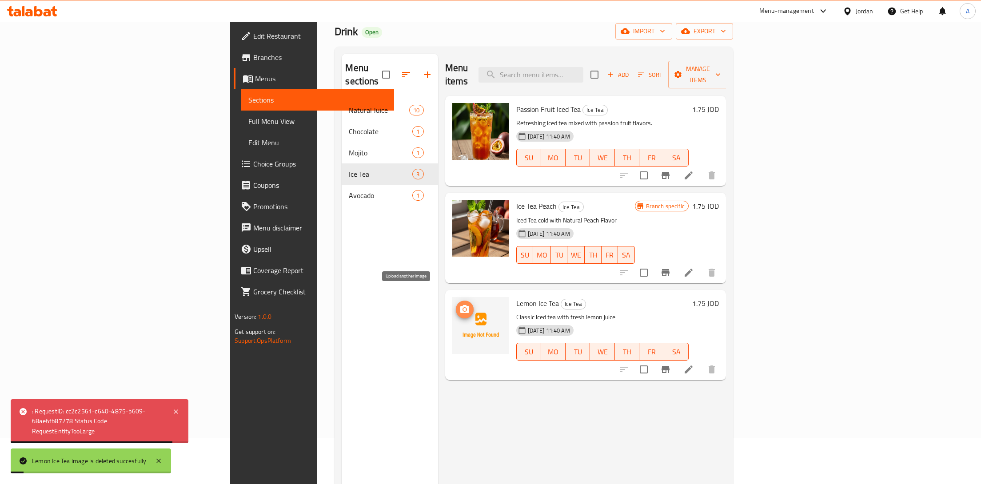
click at [460, 305] on icon "upload picture" at bounding box center [464, 309] width 9 height 8
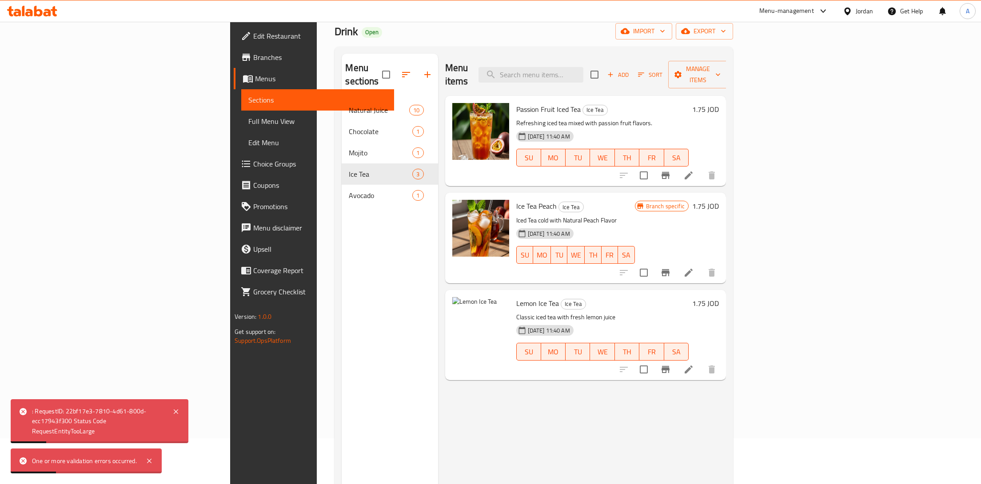
click at [630, 449] on div "Menu items Add Sort Manage items Passion Fruit Iced Tea Ice Tea Refreshing iced…" at bounding box center [582, 296] width 288 height 484
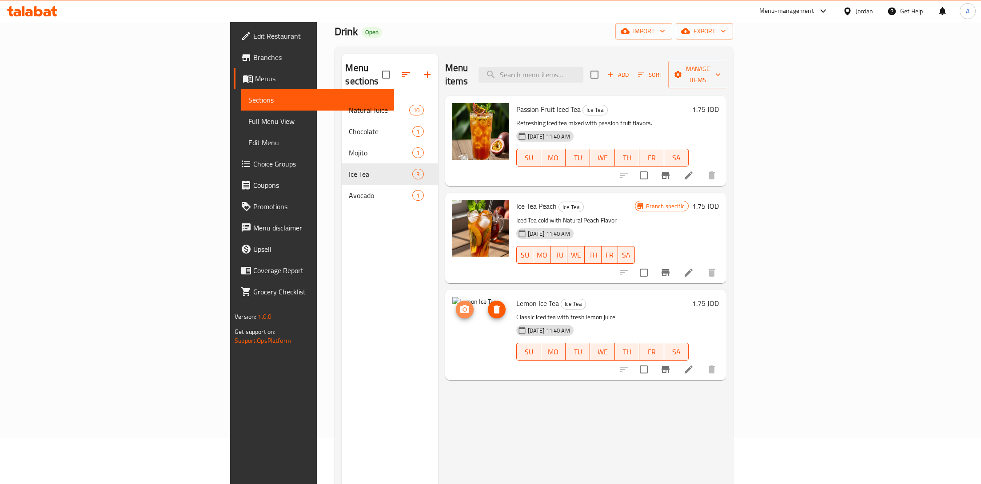
click at [456, 301] on button "upload picture" at bounding box center [465, 310] width 18 height 18
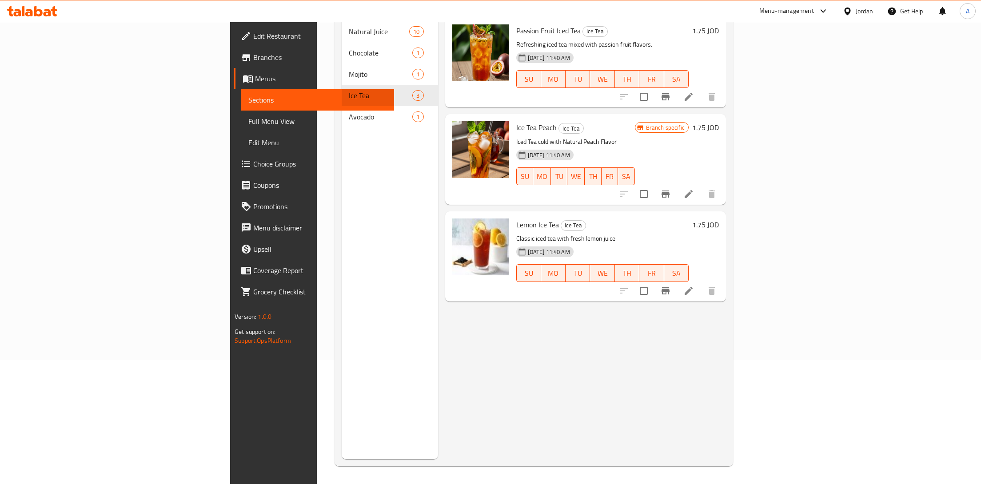
scroll to position [0, 0]
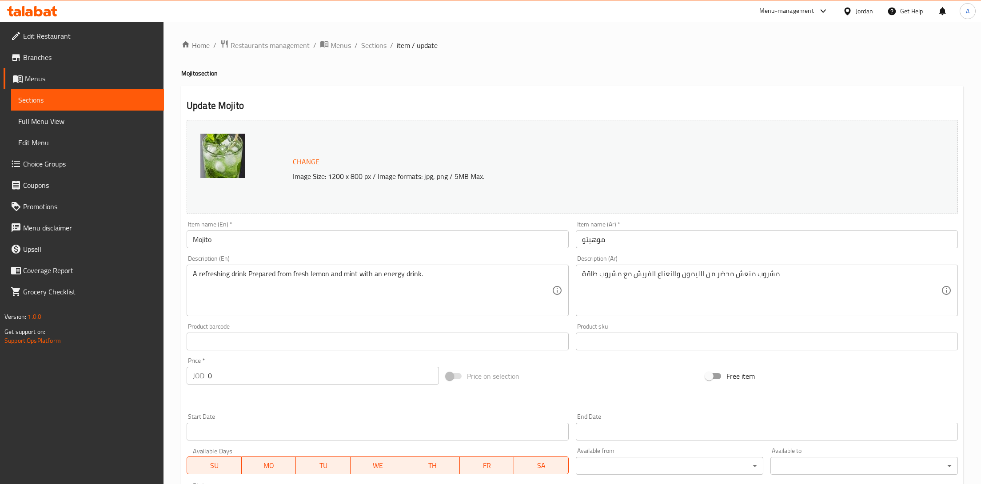
click at [306, 115] on div "Update Mojito Change Image Size: 1200 x 800 px / Image formats: jpg, png / 5MB …" at bounding box center [572, 373] width 782 height 575
